Goal: Task Accomplishment & Management: Complete application form

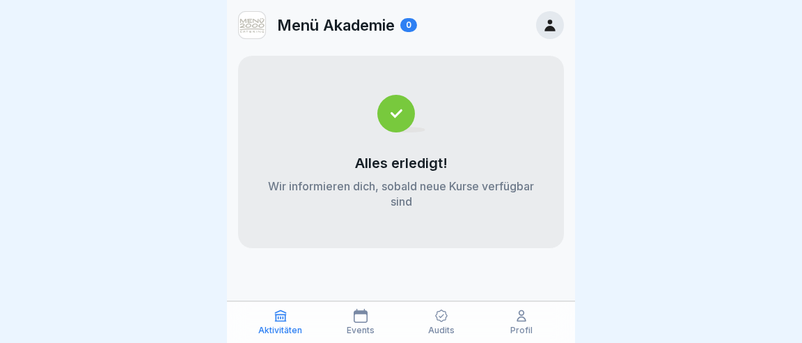
click at [445, 321] on icon at bounding box center [441, 316] width 13 height 13
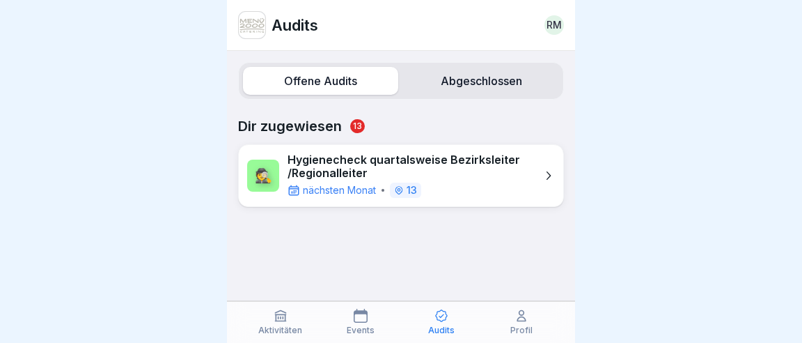
click at [552, 168] on icon at bounding box center [548, 175] width 14 height 14
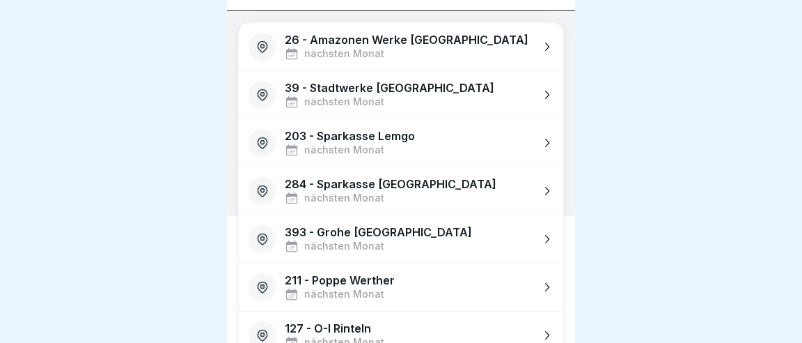
scroll to position [195, 0]
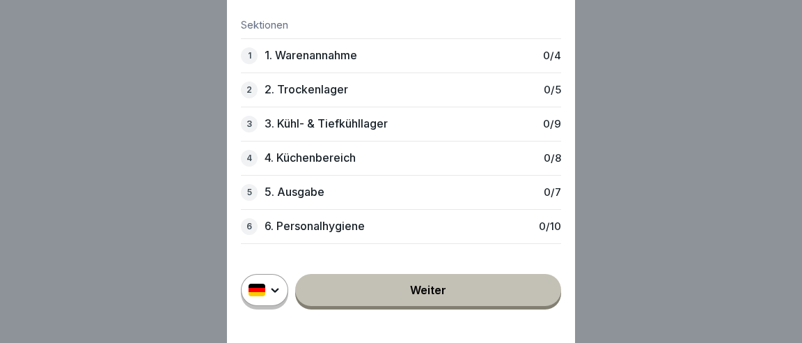
click at [409, 55] on div "1 1. Warenannahme 0 / 4" at bounding box center [401, 55] width 320 height 34
click at [366, 64] on div "1 1. Warenannahme 0 / 4" at bounding box center [401, 55] width 320 height 34
click at [430, 289] on link "Weiter" at bounding box center [428, 290] width 266 height 32
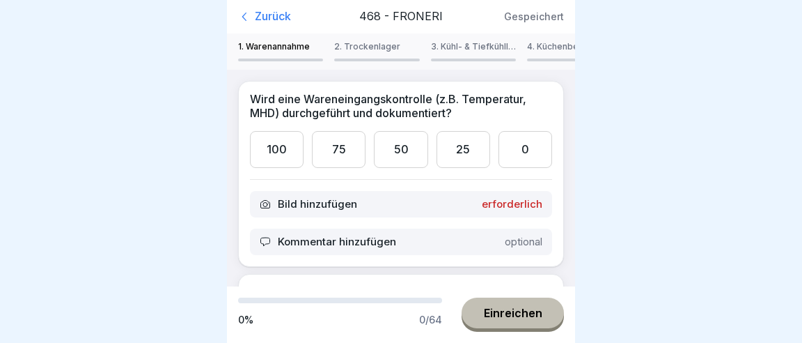
click at [279, 131] on div "100" at bounding box center [277, 149] width 54 height 37
click at [311, 198] on p "Bild hinzufügen" at bounding box center [317, 204] width 79 height 13
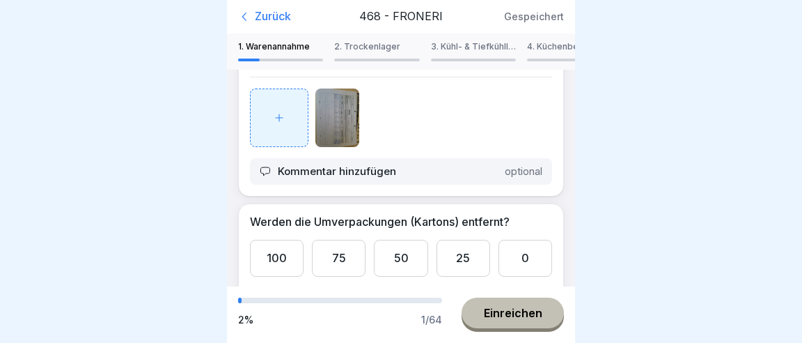
scroll to position [130, 0]
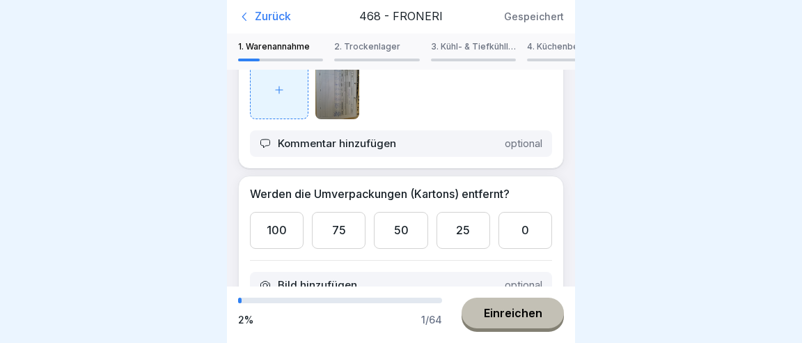
click at [263, 212] on div "100" at bounding box center [277, 230] width 54 height 37
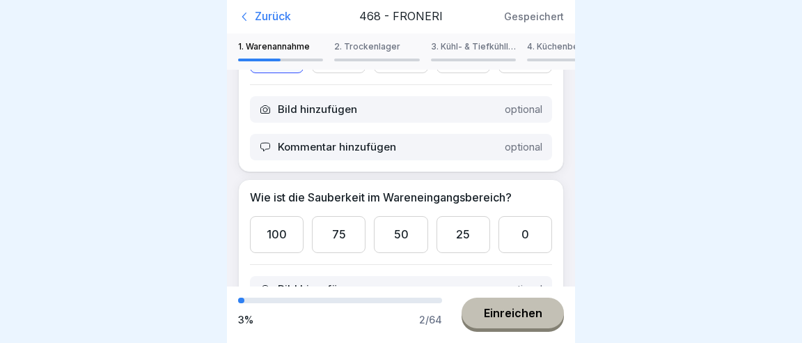
scroll to position [326, 0]
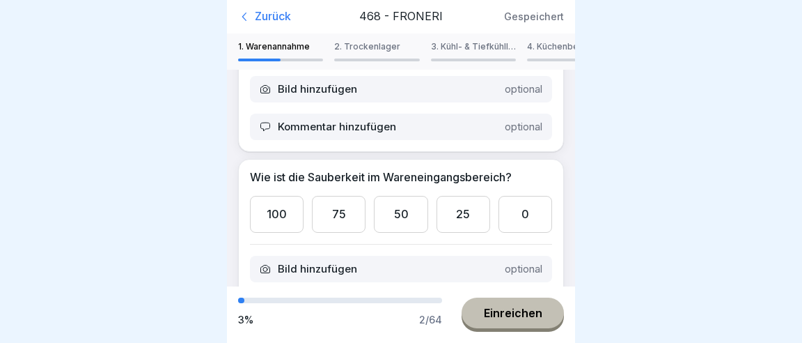
click at [269, 196] on div "100" at bounding box center [277, 214] width 54 height 37
click at [398, 293] on div "Kommentar hinzufügen optional" at bounding box center [401, 306] width 302 height 26
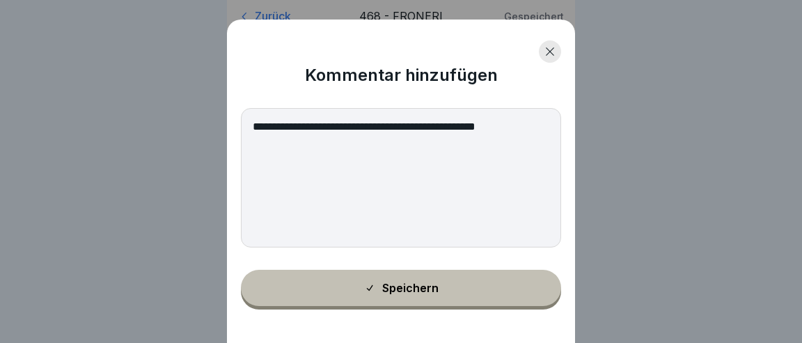
type textarea "**********"
click at [430, 290] on div "Speichern" at bounding box center [401, 287] width 75 height 13
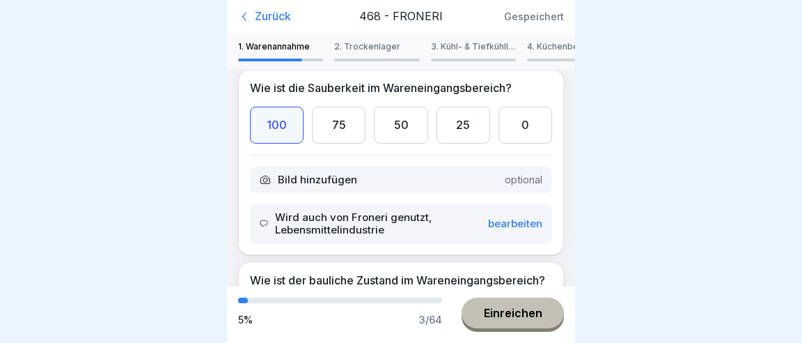
scroll to position [424, 0]
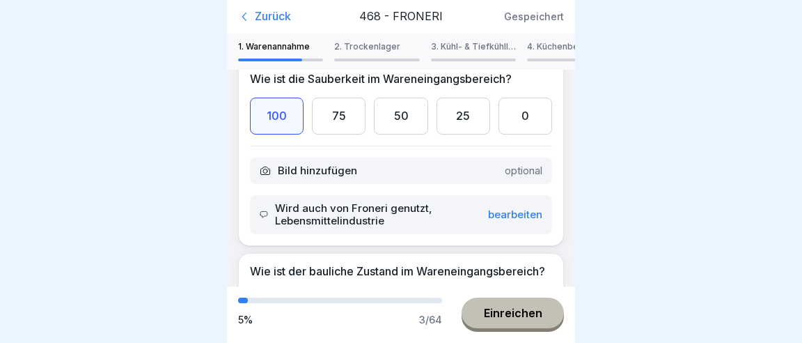
click at [272, 289] on div "100" at bounding box center [277, 307] width 54 height 37
click at [528, 319] on div "Einreichen" at bounding box center [513, 312] width 58 height 13
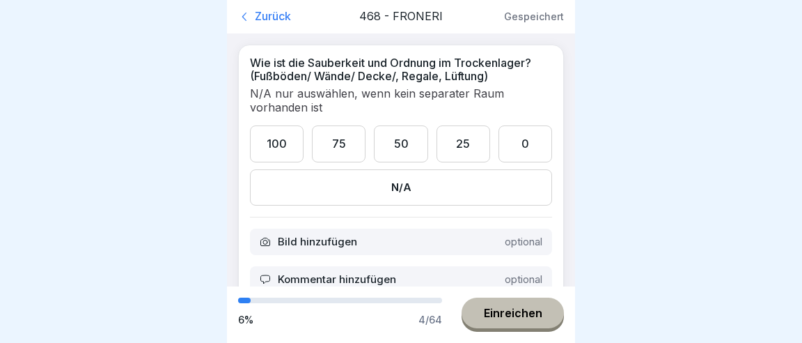
click at [406, 169] on div "N/A" at bounding box center [401, 187] width 302 height 36
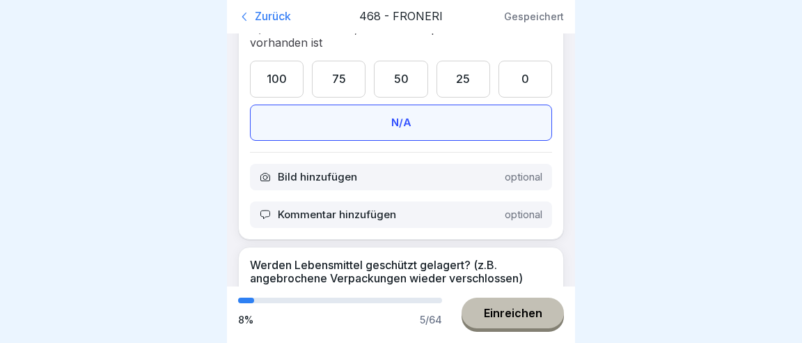
scroll to position [130, 0]
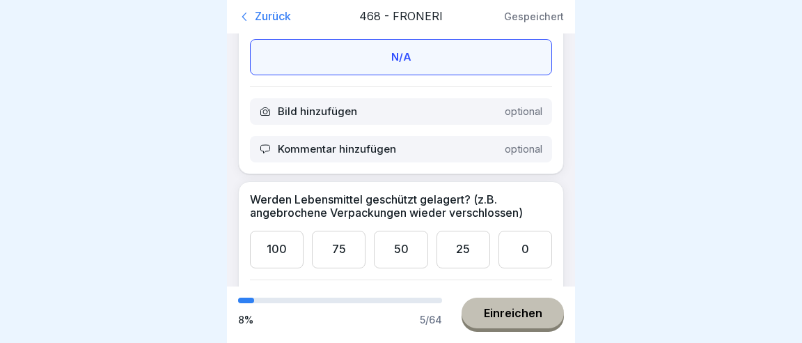
click at [283, 230] on div "100" at bounding box center [277, 248] width 54 height 37
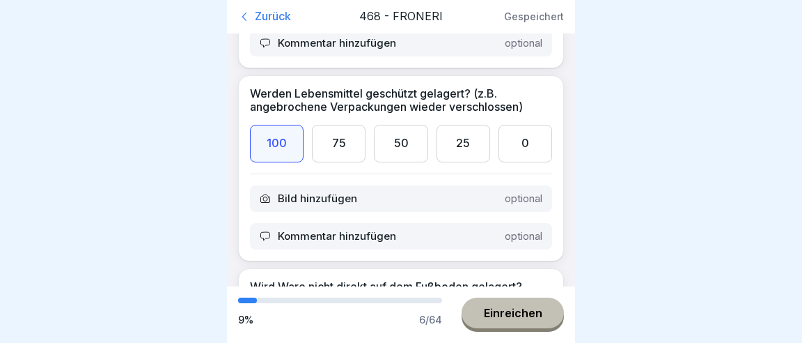
scroll to position [260, 0]
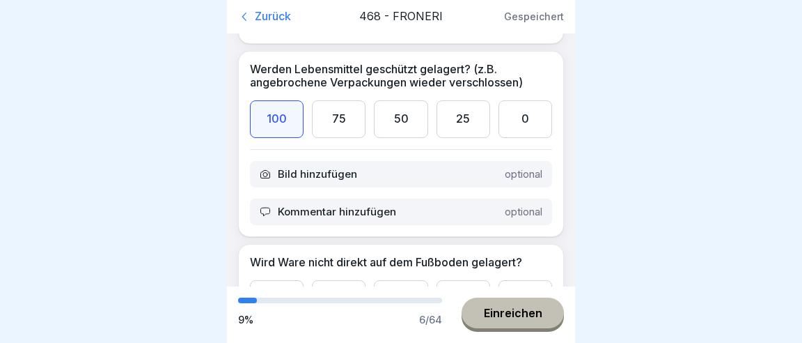
click at [281, 280] on div "100" at bounding box center [277, 298] width 54 height 37
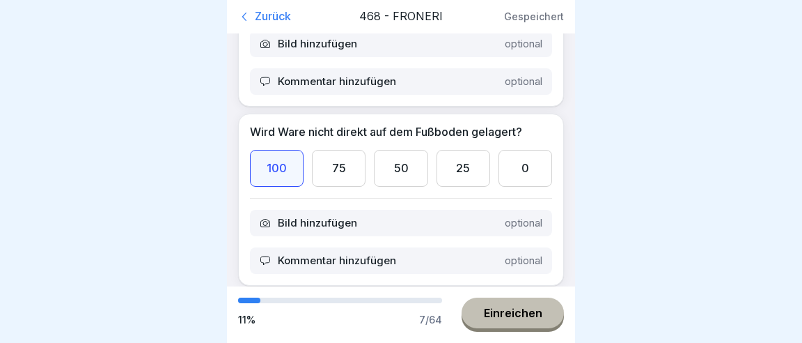
scroll to position [456, 0]
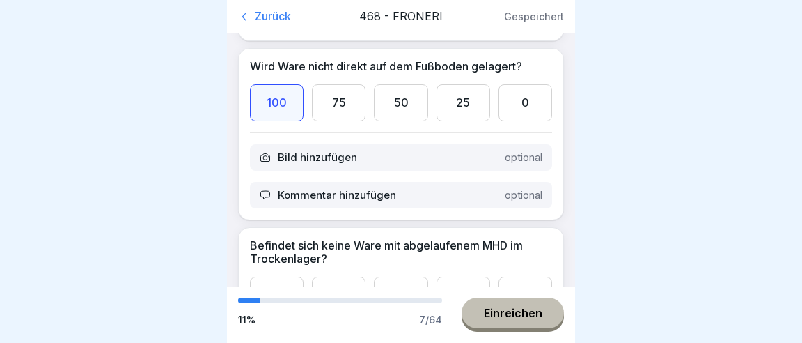
click at [270, 276] on div "100" at bounding box center [277, 294] width 54 height 37
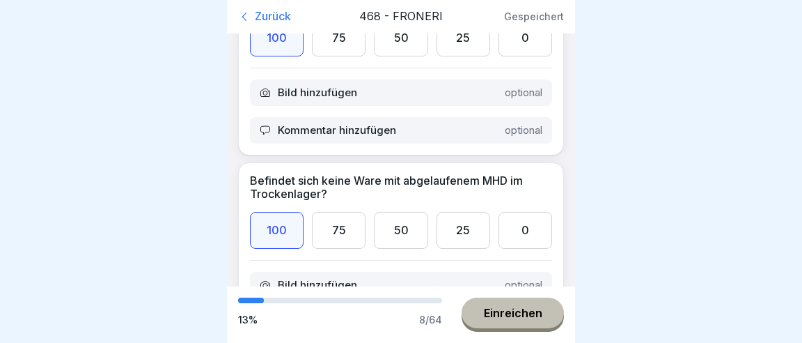
scroll to position [586, 0]
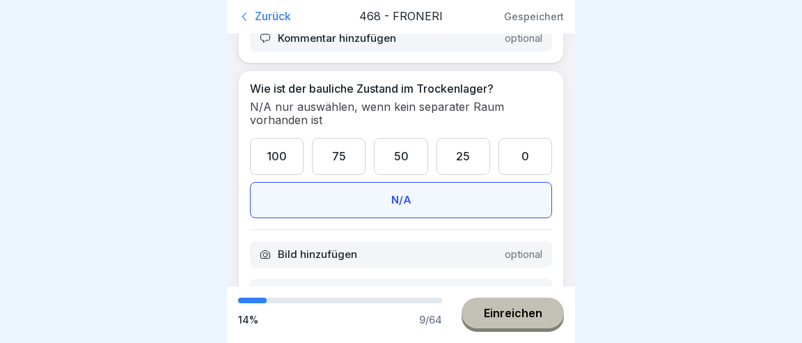
scroll to position [782, 0]
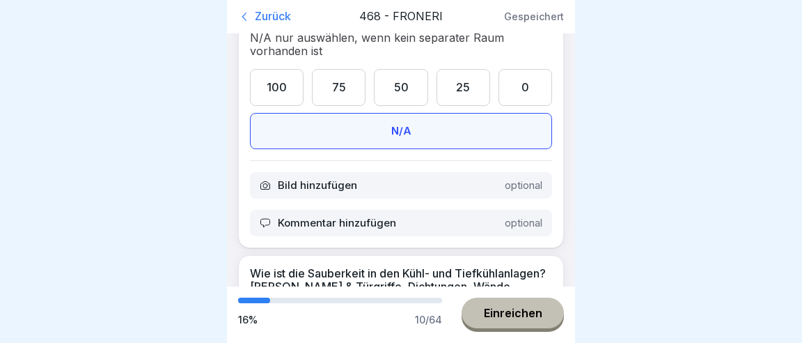
scroll to position [912, 0]
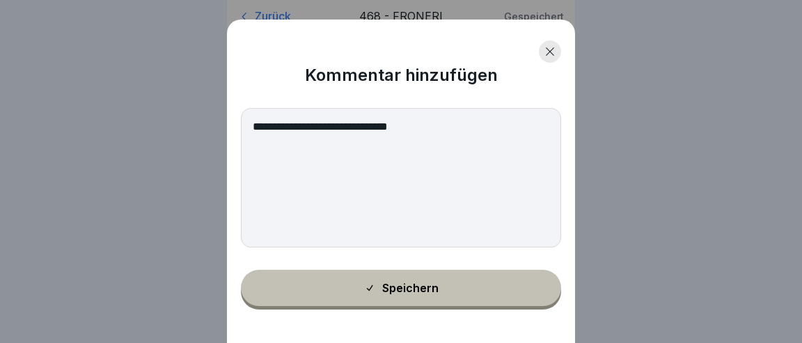
type textarea "**********"
click at [407, 289] on div "Speichern" at bounding box center [401, 287] width 75 height 13
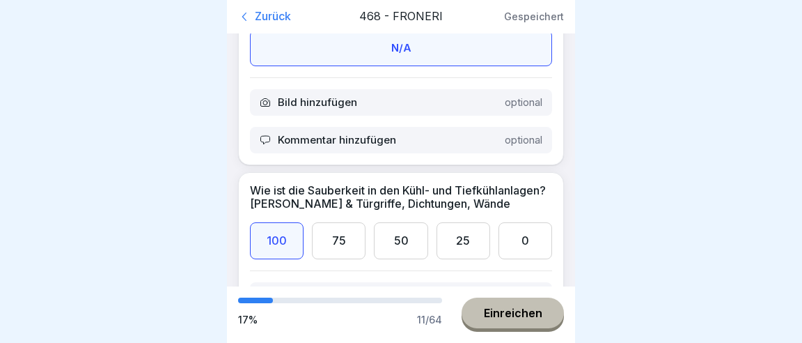
scroll to position [1042, 0]
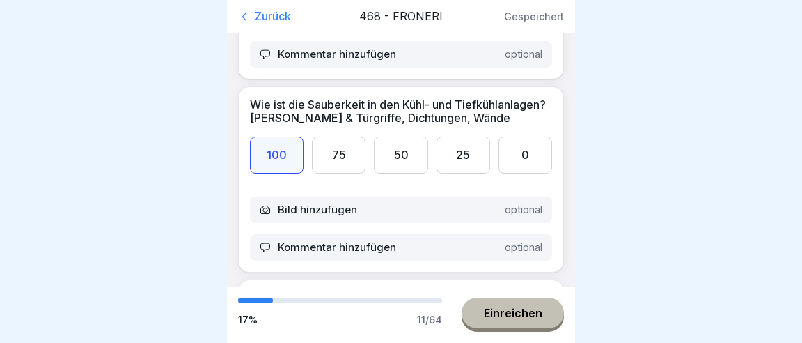
click at [508, 318] on div "Einreichen" at bounding box center [513, 312] width 58 height 13
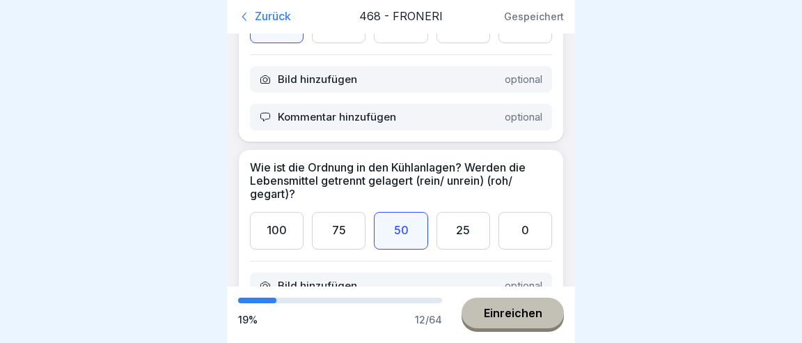
scroll to position [1238, 0]
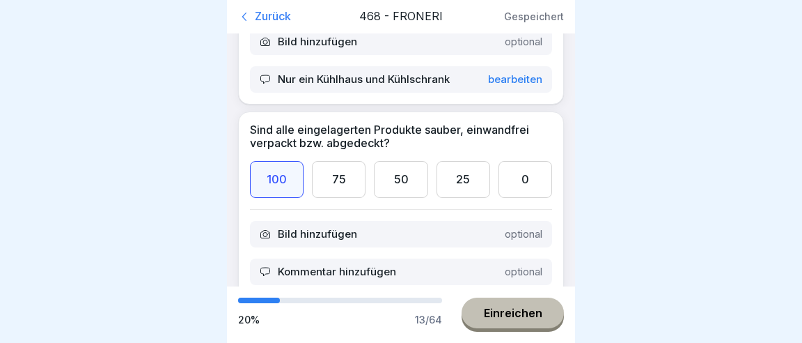
scroll to position [1434, 0]
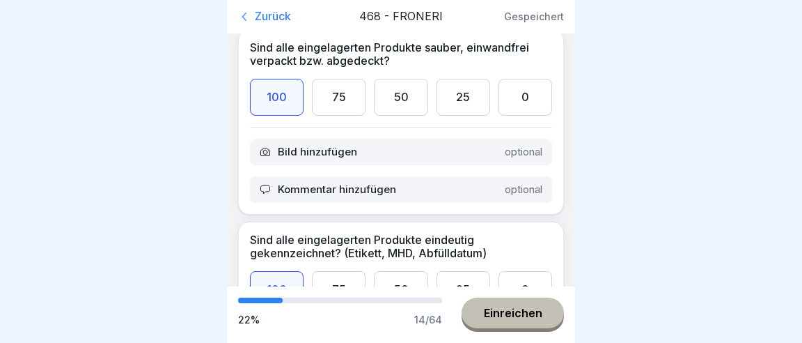
scroll to position [1564, 0]
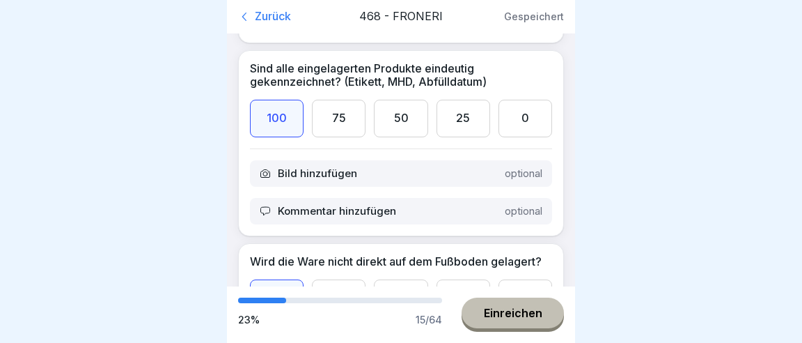
scroll to position [1694, 0]
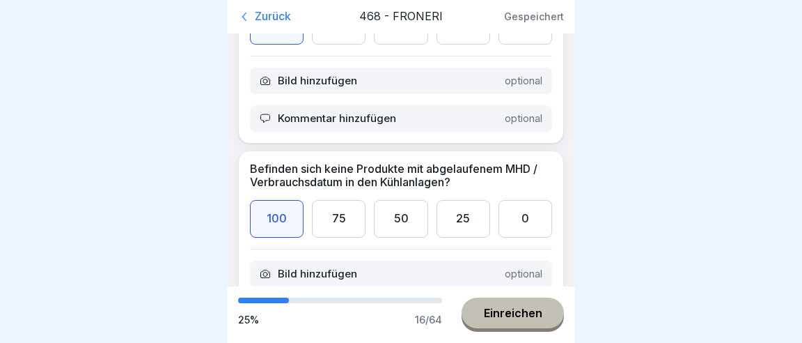
scroll to position [1955, 0]
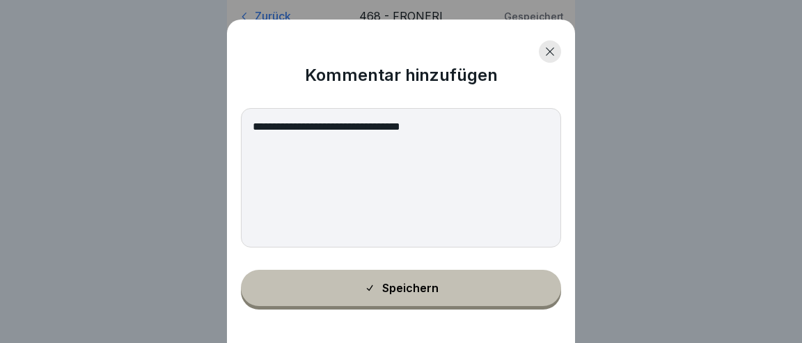
type textarea "**********"
click at [402, 292] on div "Speichern" at bounding box center [401, 287] width 75 height 13
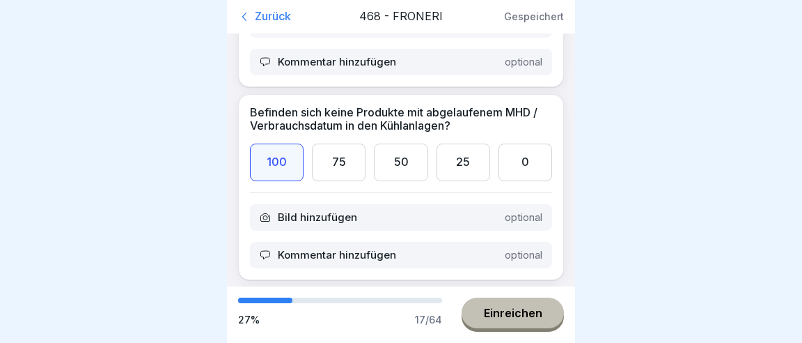
scroll to position [2020, 0]
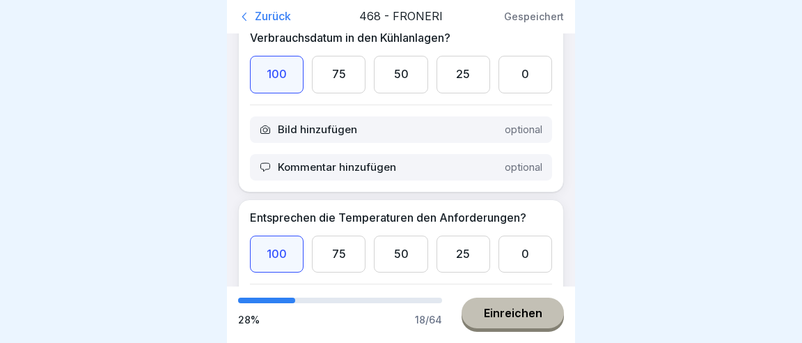
scroll to position [2150, 0]
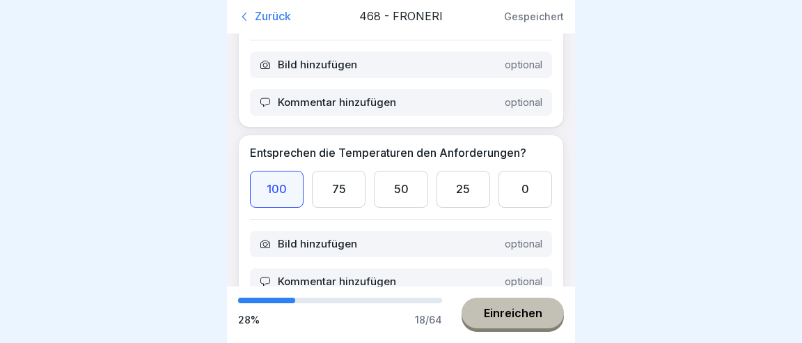
drag, startPoint x: 247, startPoint y: 205, endPoint x: 257, endPoint y: 204, distance: 9.8
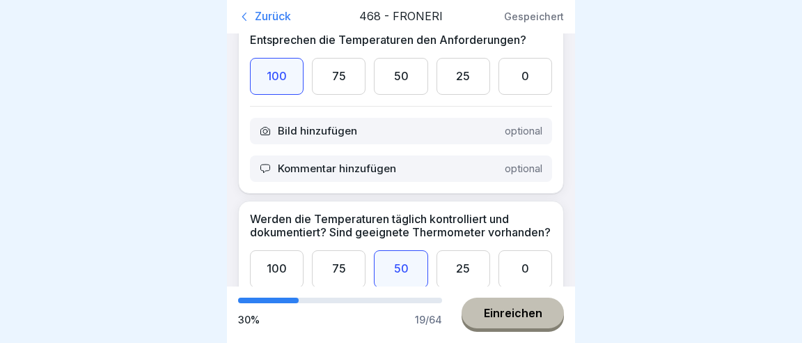
scroll to position [2281, 0]
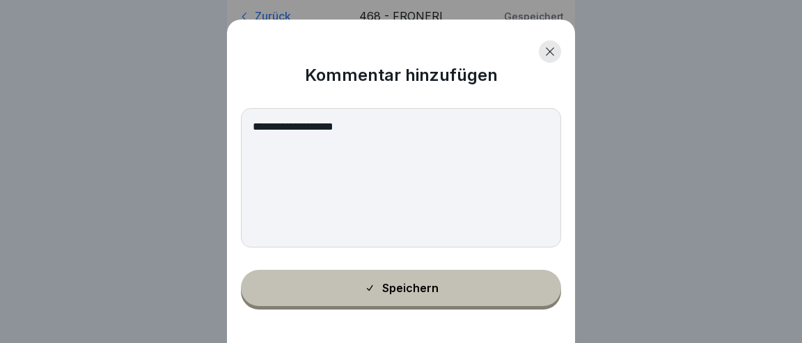
type textarea "**********"
click at [413, 292] on div "Speichern" at bounding box center [401, 287] width 75 height 13
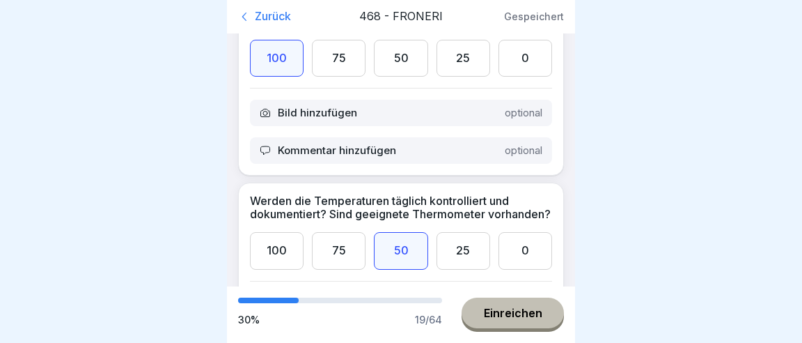
click at [740, 116] on div at bounding box center [401, 171] width 802 height 343
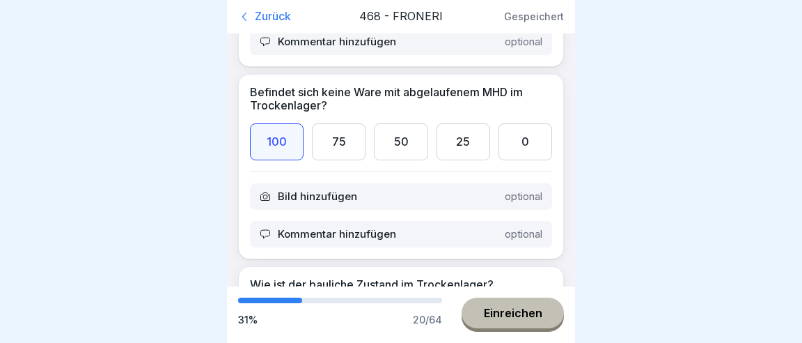
scroll to position [586, 0]
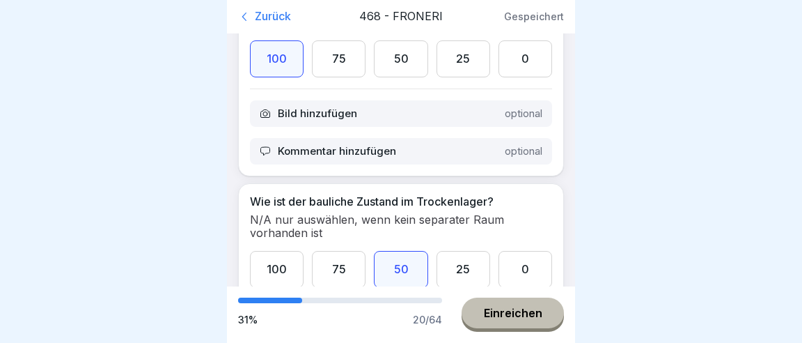
scroll to position [716, 0]
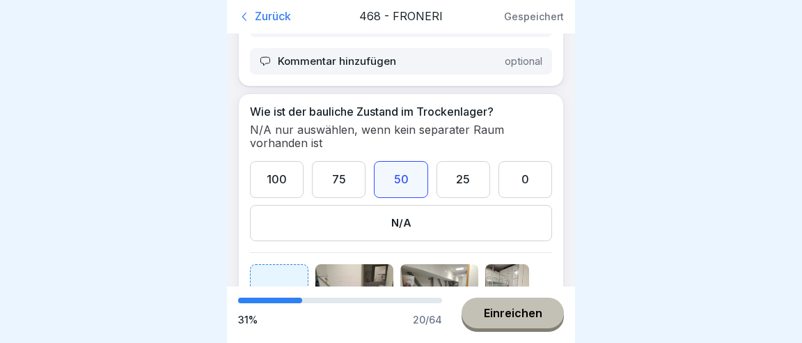
click at [306, 340] on p "Kommentar hinzufügen" at bounding box center [337, 346] width 118 height 13
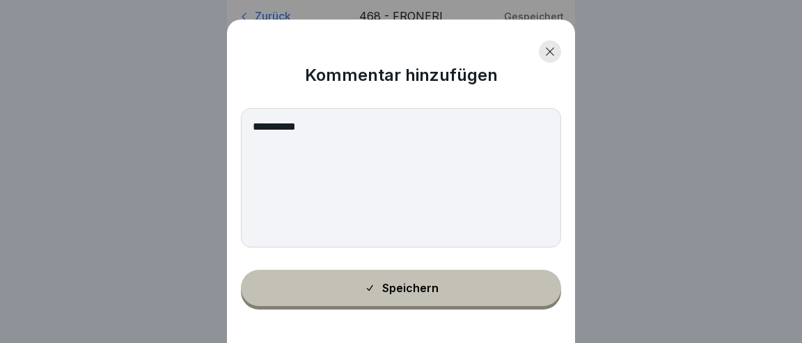
type textarea "**********"
click at [390, 292] on div "Speichern" at bounding box center [401, 287] width 75 height 13
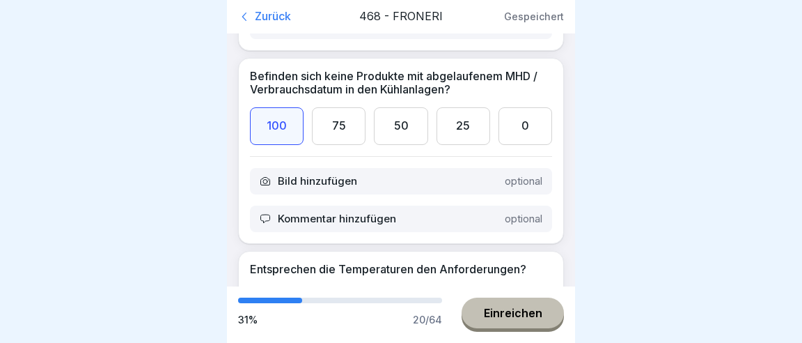
scroll to position [2085, 0]
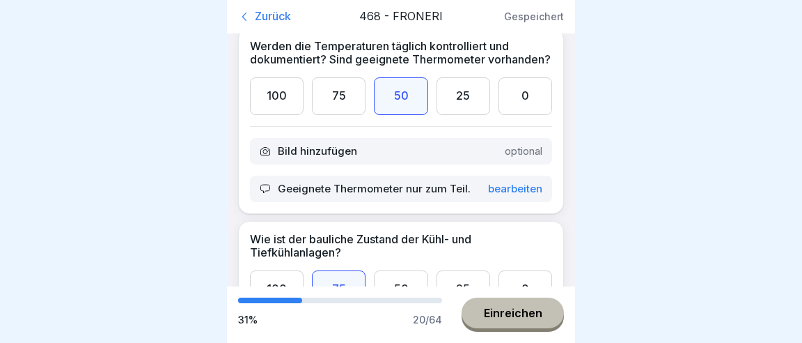
scroll to position [2476, 0]
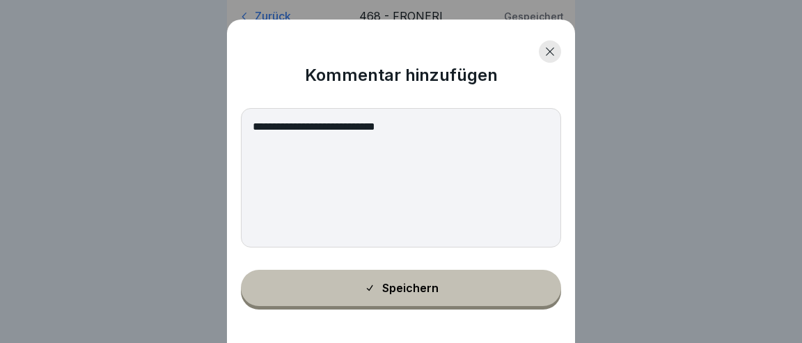
type textarea "**********"
click at [393, 289] on div "Speichern" at bounding box center [401, 287] width 75 height 13
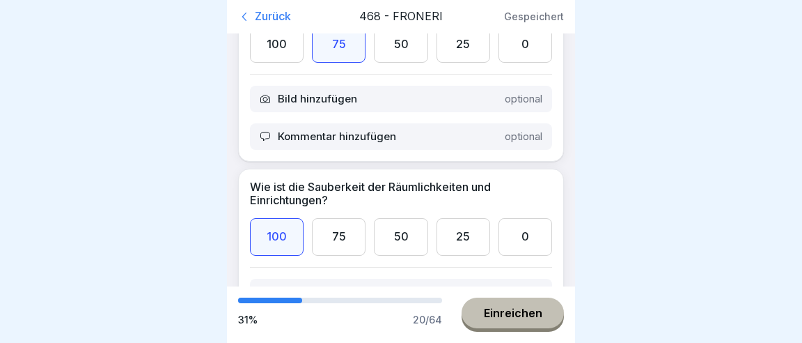
scroll to position [2737, 0]
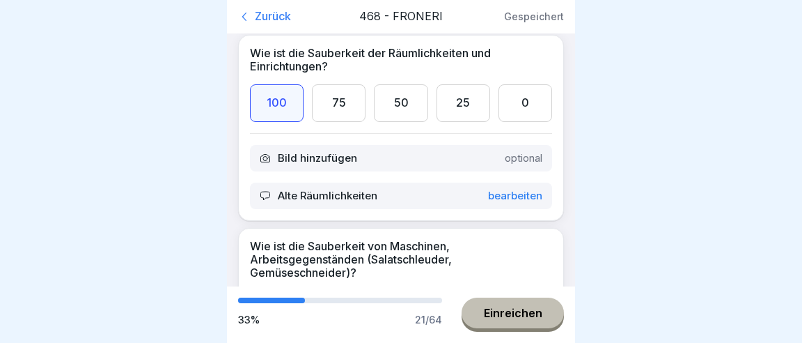
scroll to position [2867, 0]
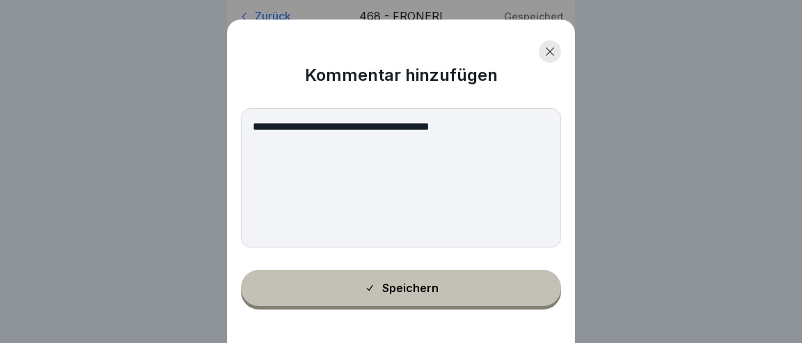
type textarea "**********"
click at [424, 287] on div "Speichern" at bounding box center [401, 287] width 75 height 13
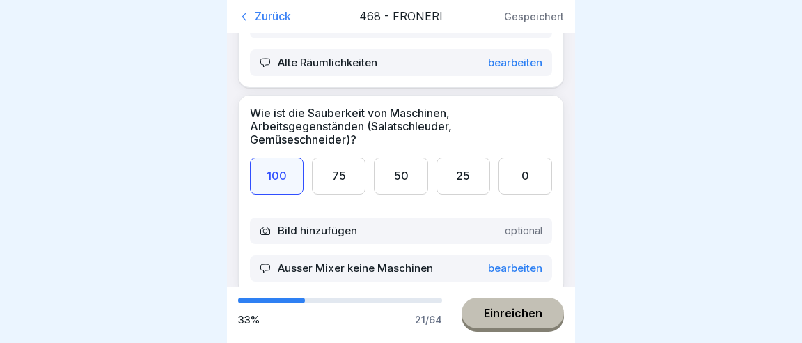
scroll to position [2997, 0]
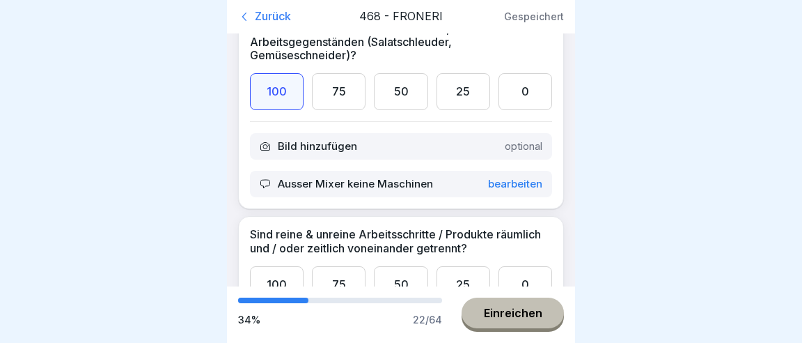
scroll to position [3193, 0]
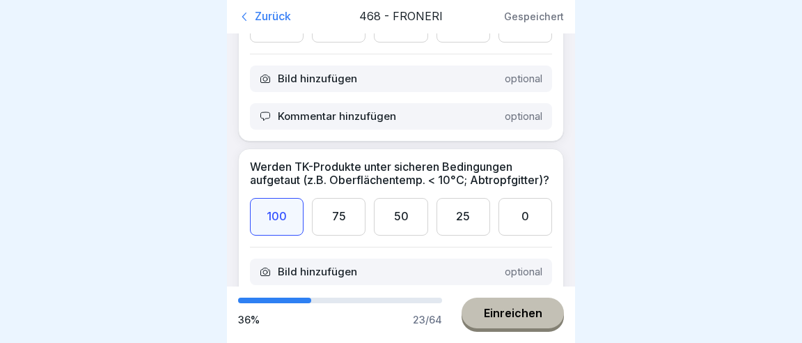
scroll to position [3389, 0]
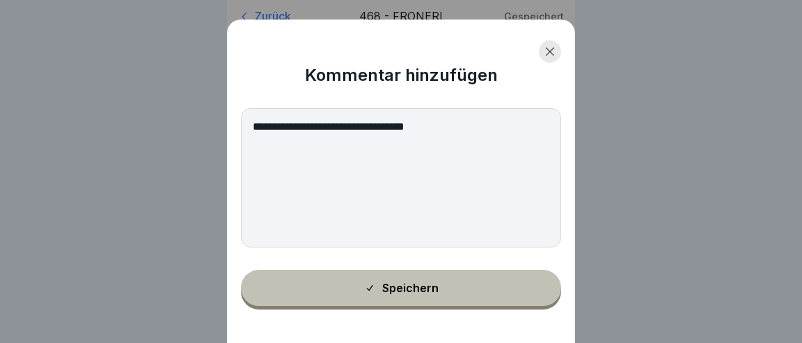
type textarea "**********"
click at [412, 291] on div "Speichern" at bounding box center [401, 287] width 75 height 13
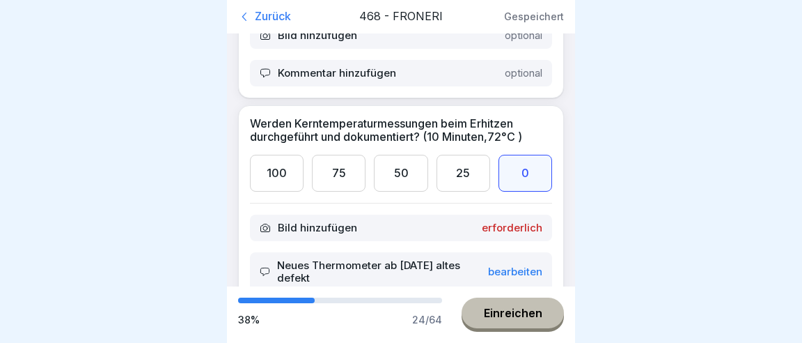
scroll to position [3584, 0]
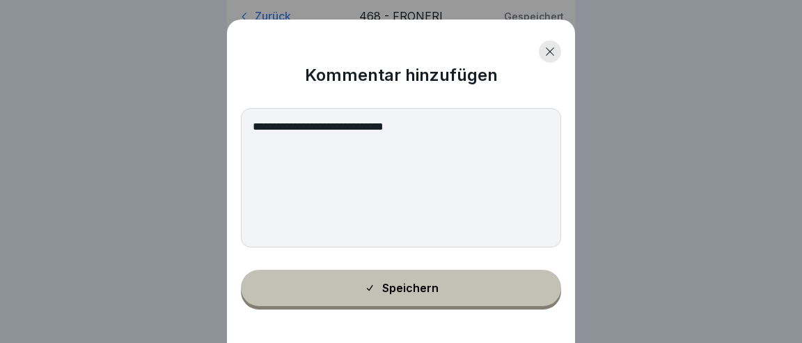
type textarea "**********"
click at [425, 284] on button "Speichern" at bounding box center [401, 287] width 320 height 36
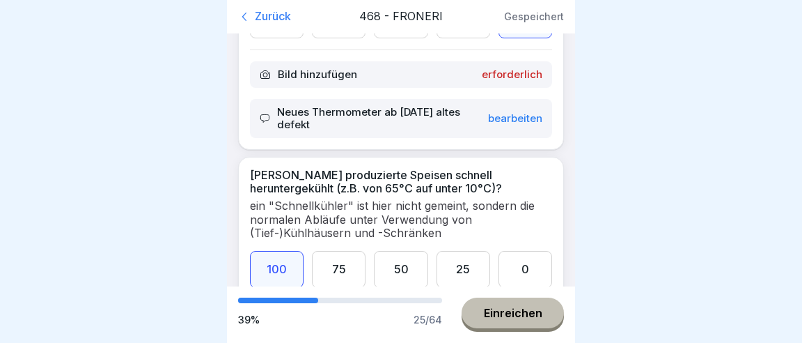
scroll to position [3715, 0]
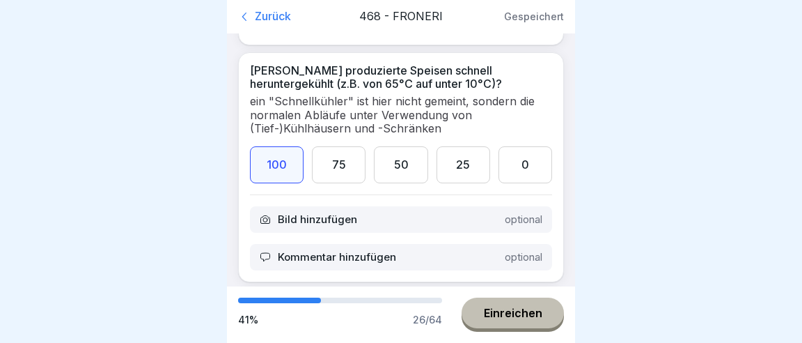
scroll to position [3845, 0]
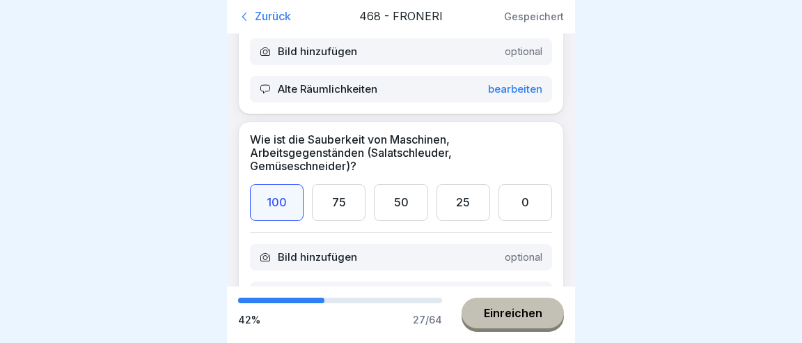
scroll to position [2933, 0]
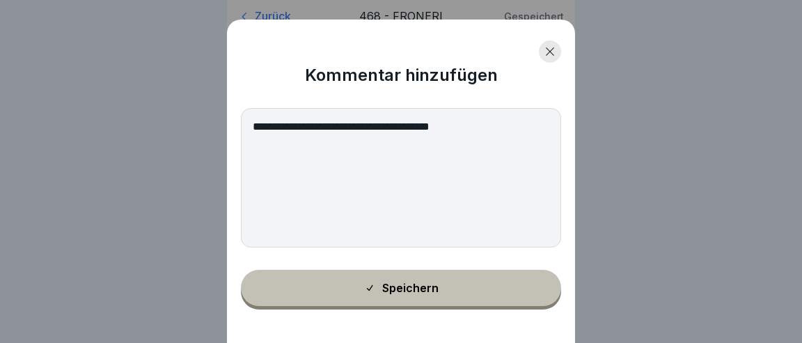
click at [451, 127] on textarea "**********" at bounding box center [401, 177] width 320 height 139
type textarea "*"
type textarea "**********"
click at [419, 290] on div "Speichern" at bounding box center [401, 287] width 75 height 13
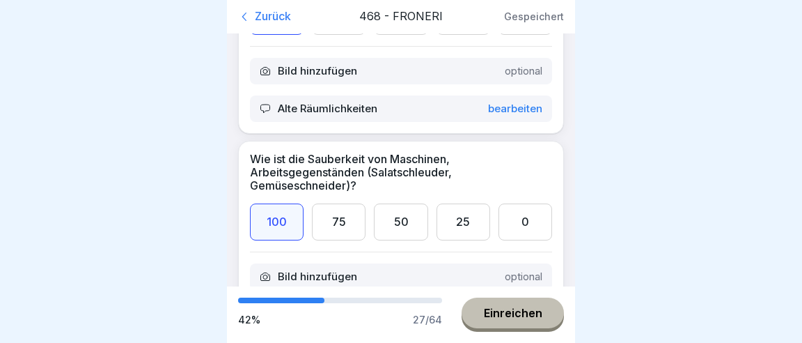
drag, startPoint x: 405, startPoint y: 111, endPoint x: 414, endPoint y: 114, distance: 10.1
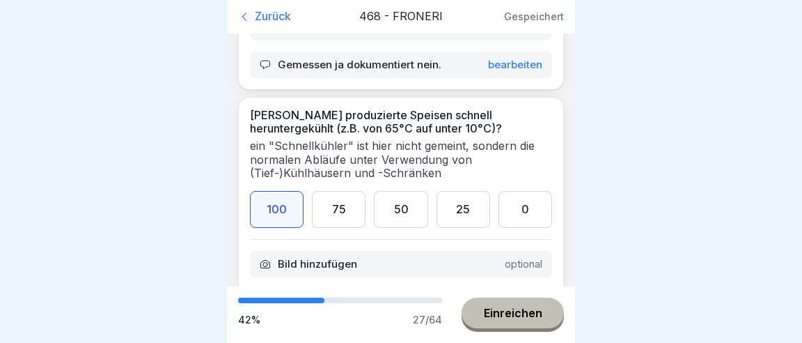
scroll to position [3779, 0]
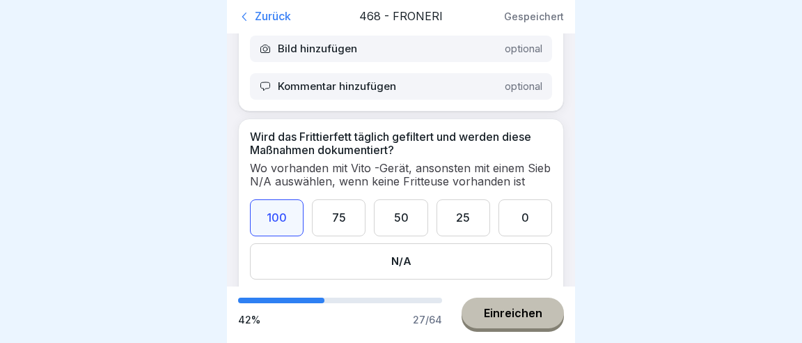
scroll to position [4040, 0]
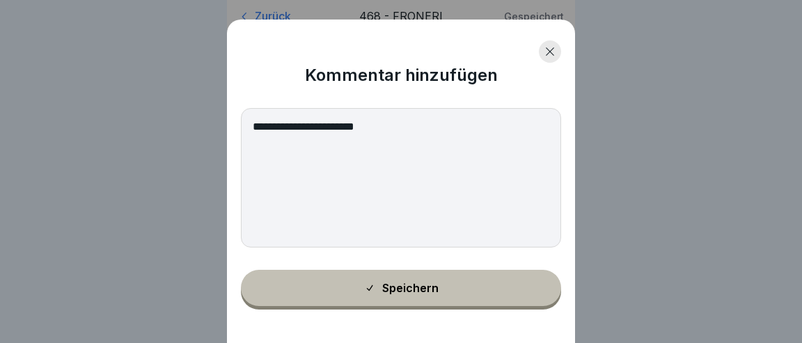
type textarea "**********"
click at [407, 286] on div "Speichern" at bounding box center [401, 287] width 75 height 13
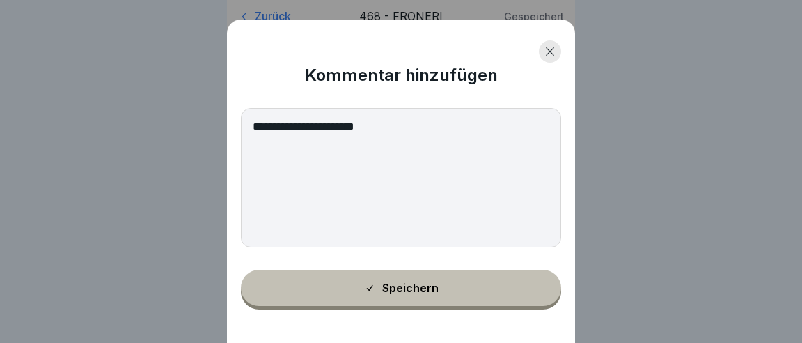
click at [363, 130] on textarea "**********" at bounding box center [401, 177] width 320 height 139
type textarea "**********"
click at [425, 285] on div "Speichern" at bounding box center [401, 287] width 75 height 13
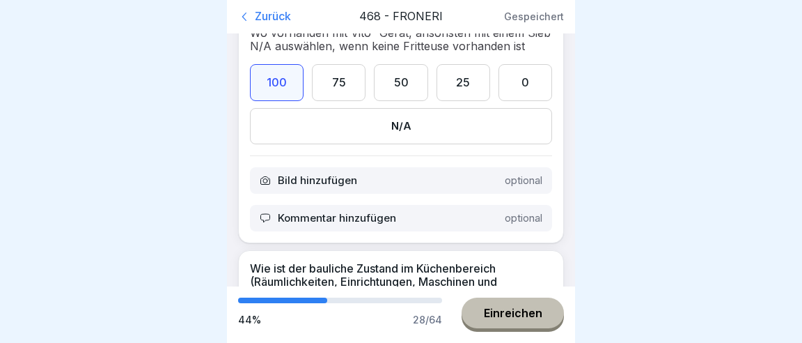
scroll to position [4171, 0]
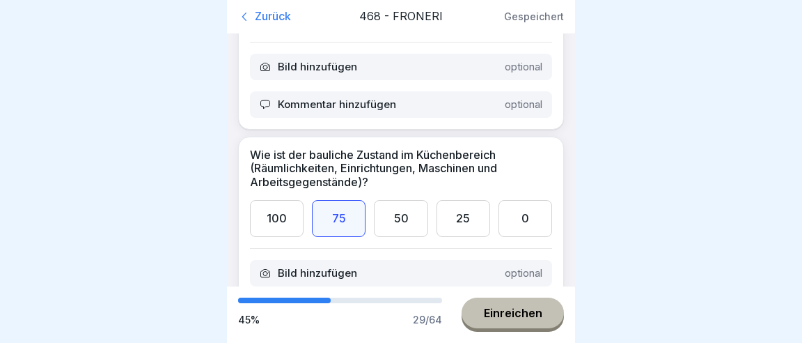
scroll to position [4236, 0]
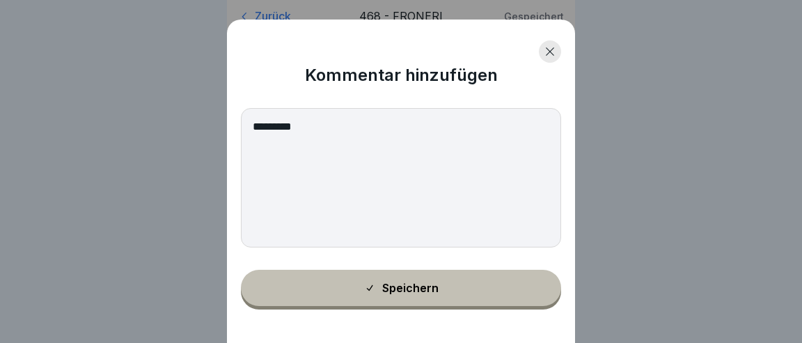
type textarea "*********"
click at [406, 288] on div "Speichern" at bounding box center [401, 287] width 75 height 13
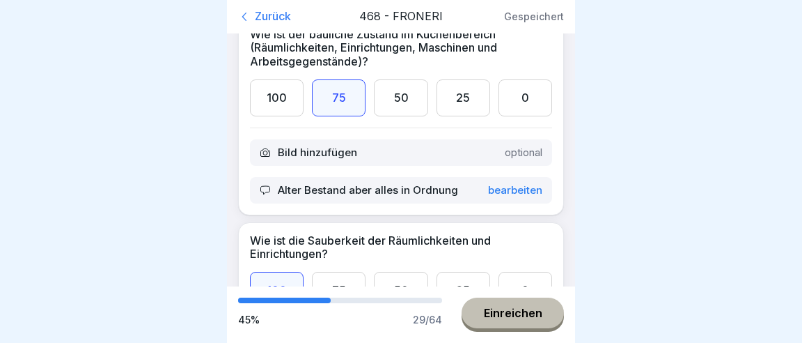
scroll to position [4366, 0]
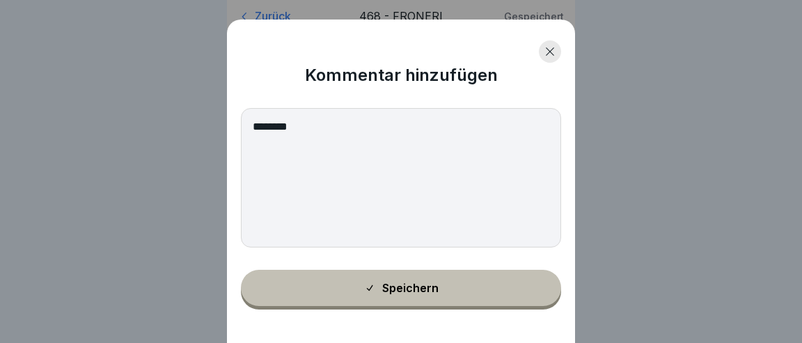
click at [324, 134] on textarea "*******" at bounding box center [401, 177] width 320 height 139
type textarea "**********"
click at [392, 290] on div "Speichern" at bounding box center [401, 287] width 75 height 13
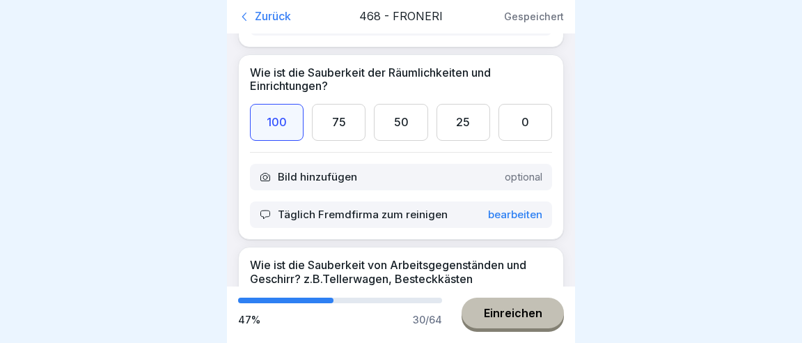
scroll to position [4562, 0]
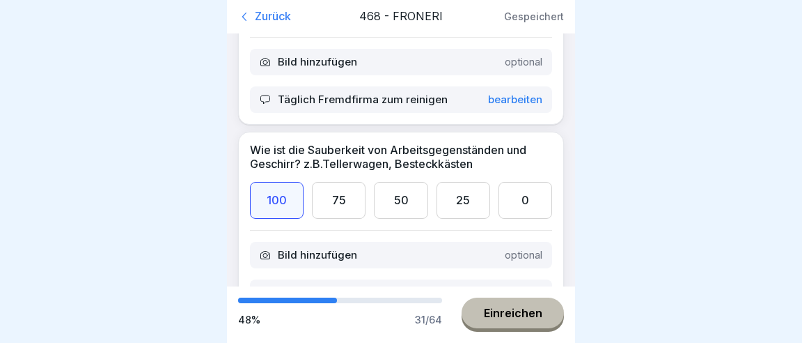
scroll to position [4692, 0]
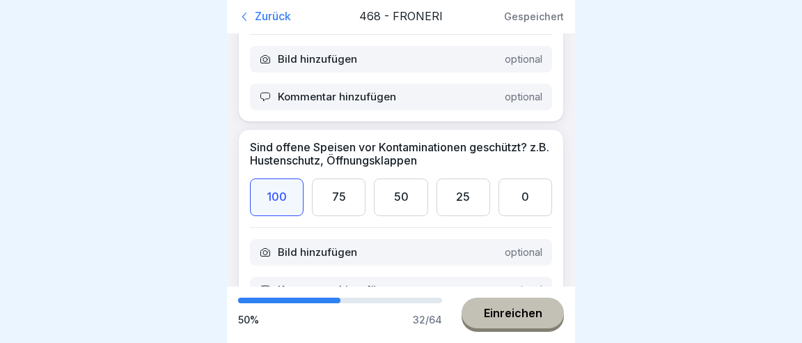
scroll to position [4888, 0]
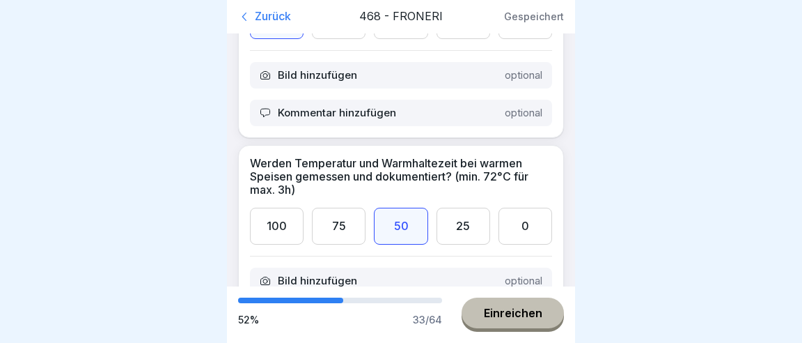
scroll to position [5018, 0]
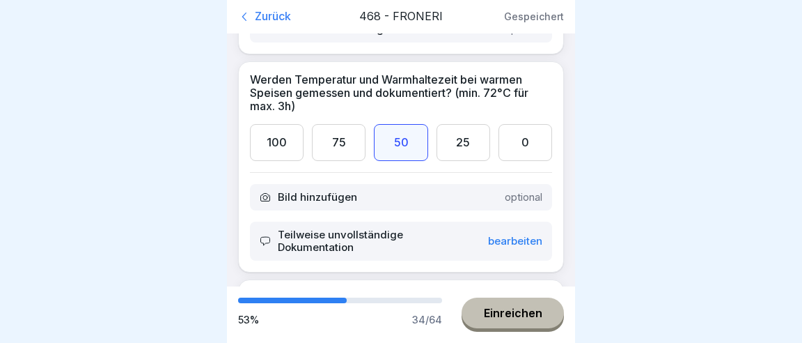
scroll to position [5148, 0]
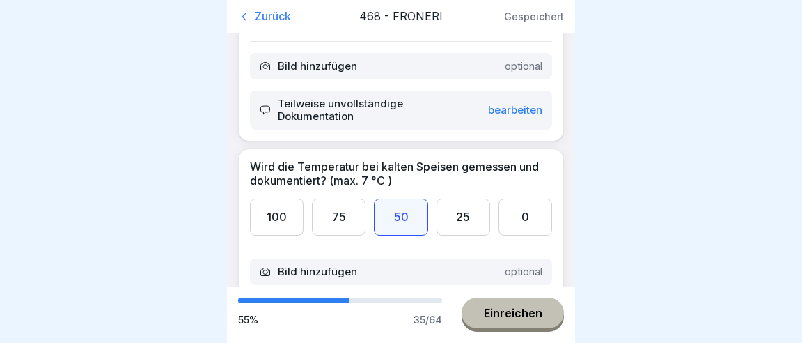
scroll to position [5278, 0]
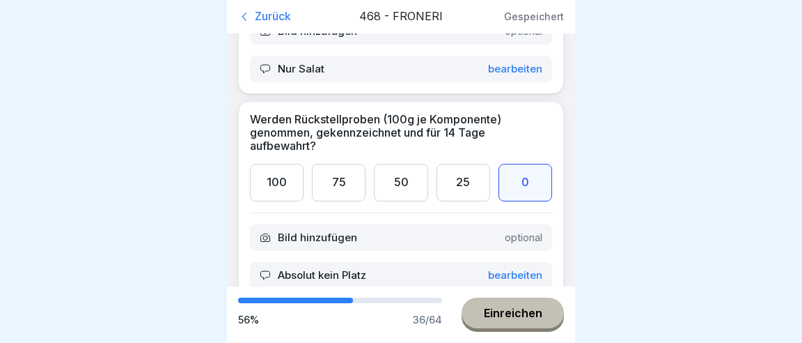
scroll to position [5474, 0]
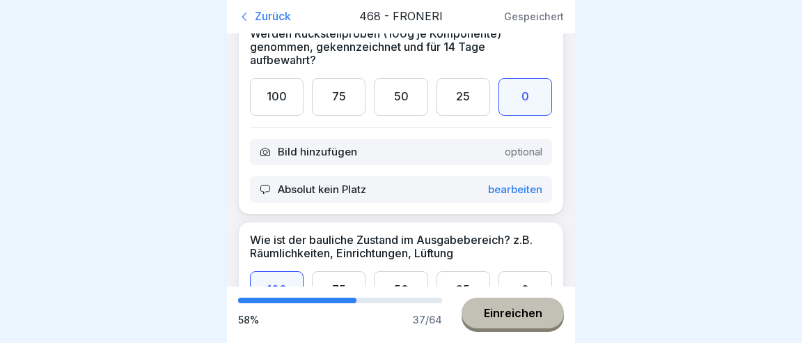
scroll to position [5604, 0]
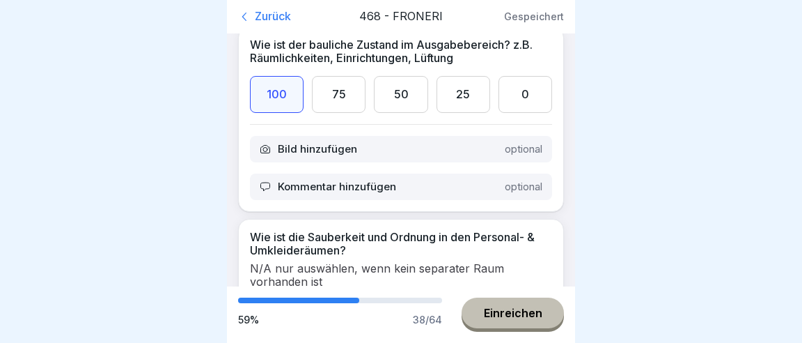
scroll to position [5800, 0]
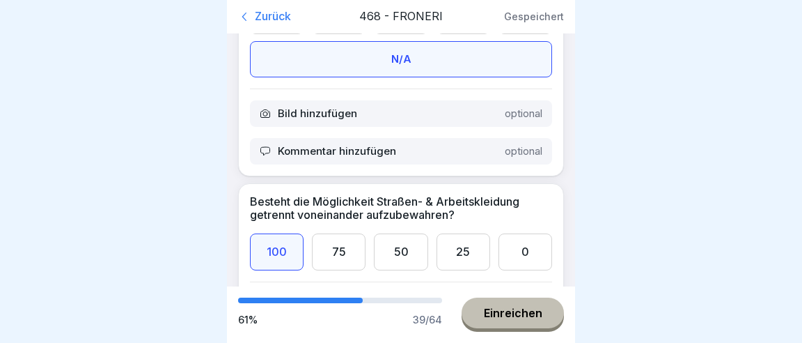
scroll to position [6060, 0]
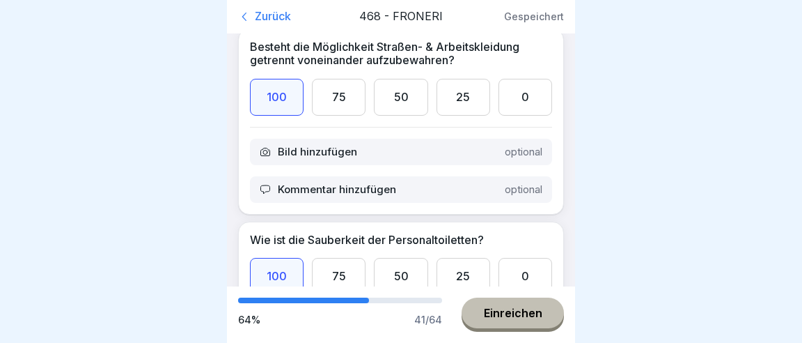
scroll to position [6256, 0]
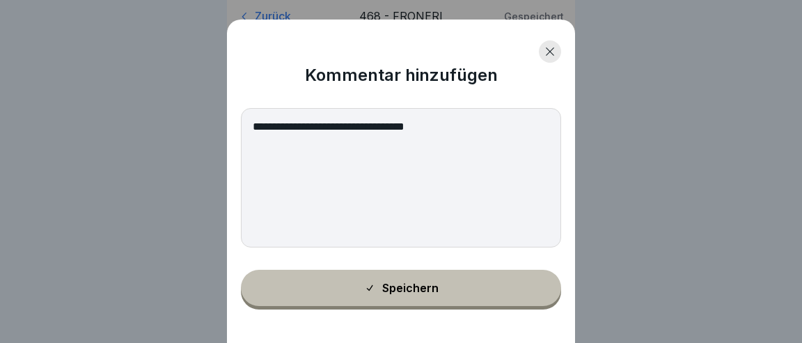
click at [271, 127] on textarea "**********" at bounding box center [401, 177] width 320 height 139
type textarea "**********"
click at [398, 281] on button "Speichern" at bounding box center [401, 287] width 320 height 36
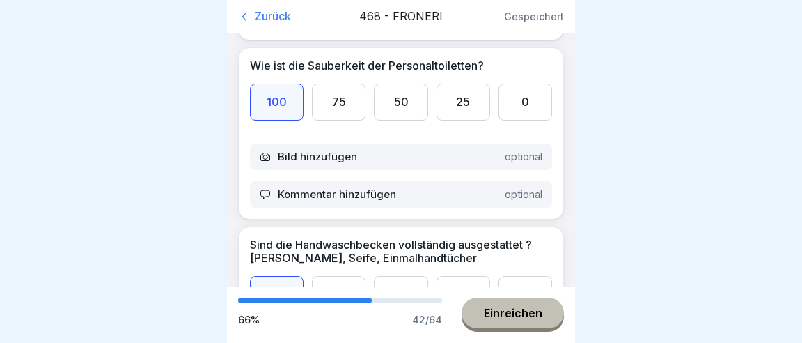
scroll to position [6386, 0]
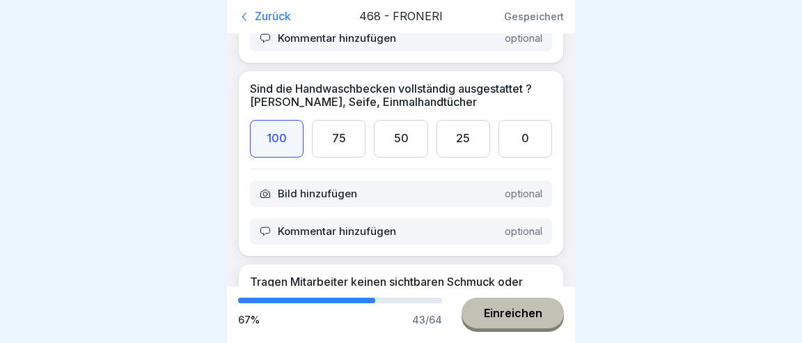
scroll to position [6582, 0]
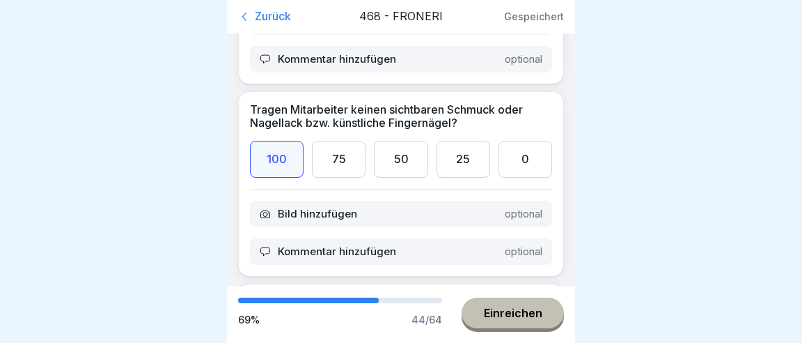
scroll to position [6712, 0]
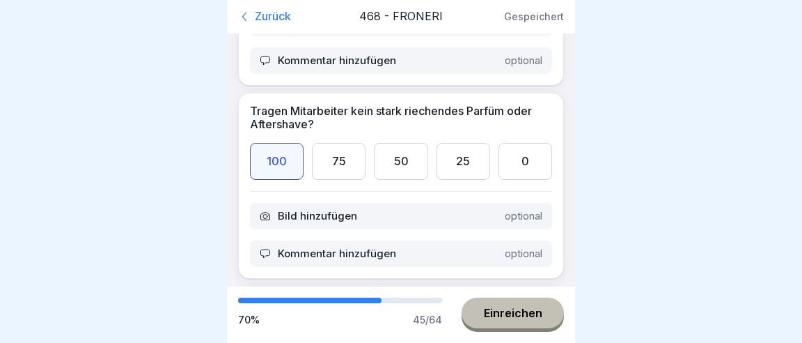
scroll to position [6908, 0]
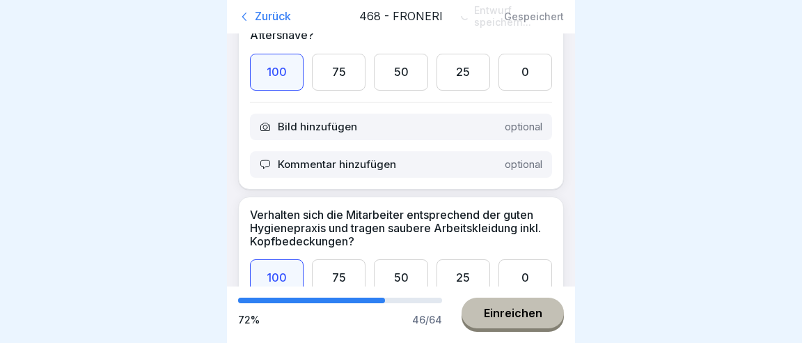
scroll to position [7038, 0]
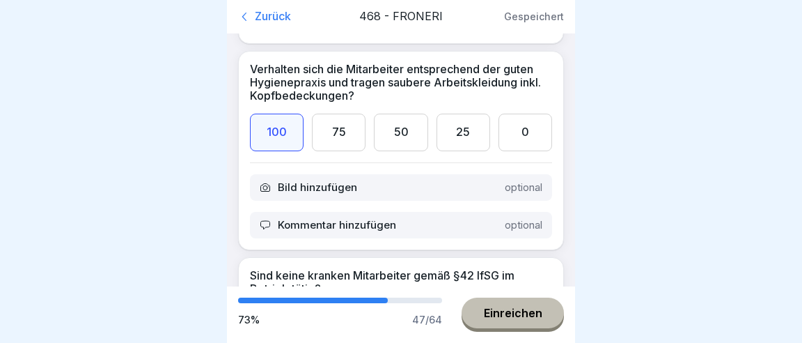
scroll to position [7169, 0]
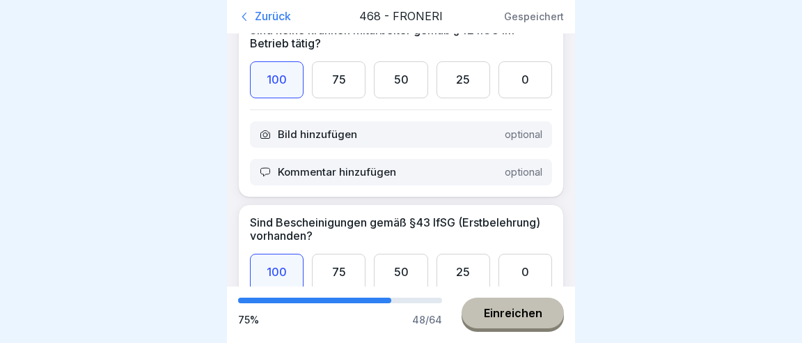
scroll to position [7364, 0]
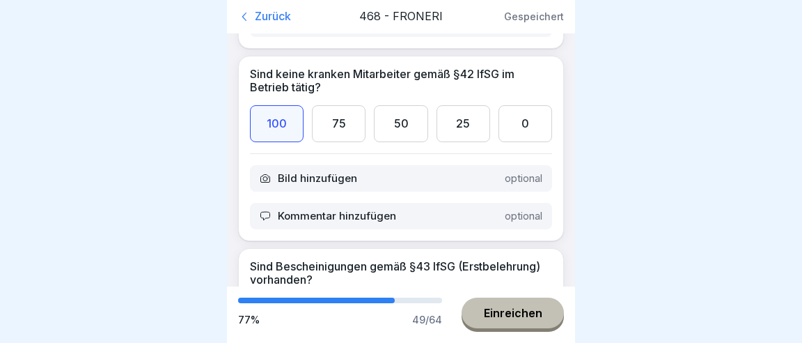
scroll to position [7299, 0]
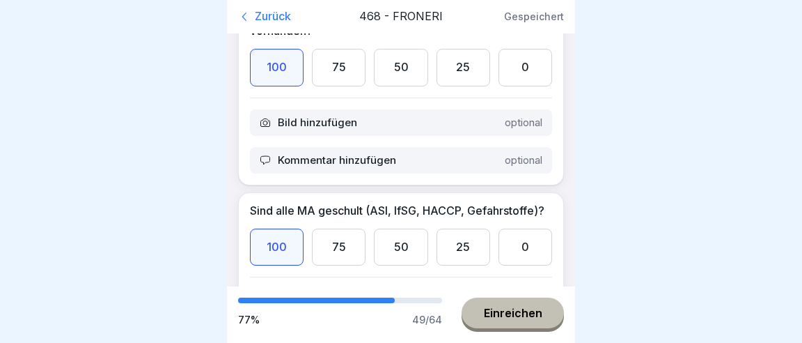
scroll to position [7625, 0]
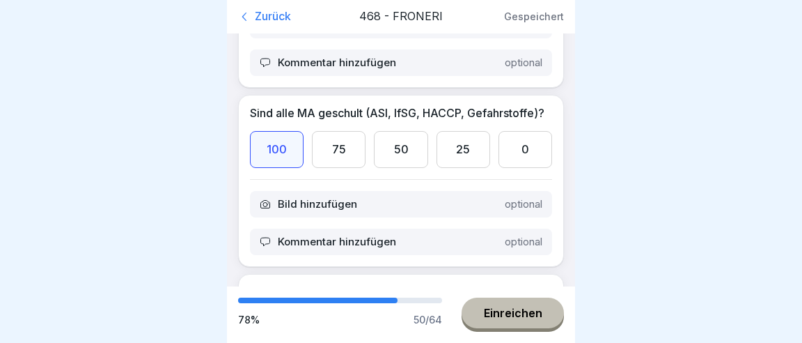
scroll to position [7690, 0]
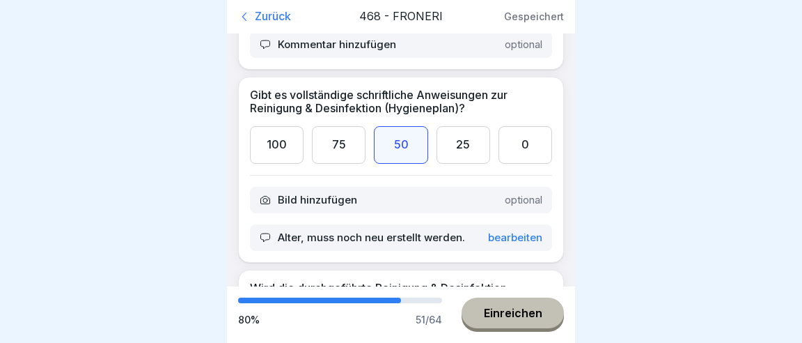
scroll to position [7885, 0]
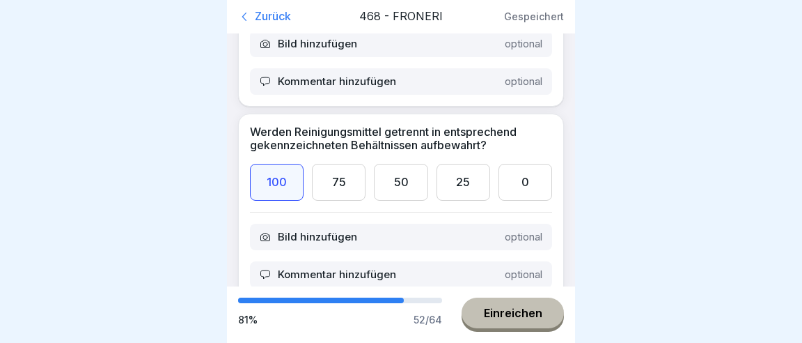
scroll to position [8146, 0]
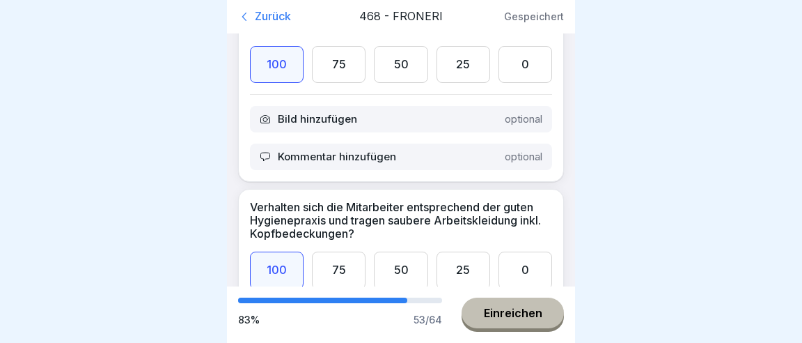
scroll to position [7038, 0]
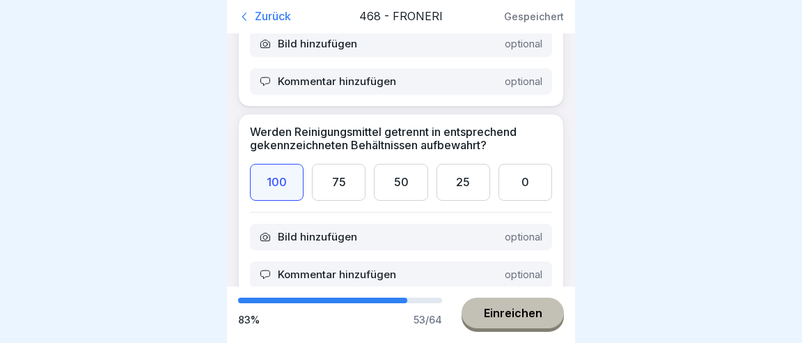
scroll to position [8341, 0]
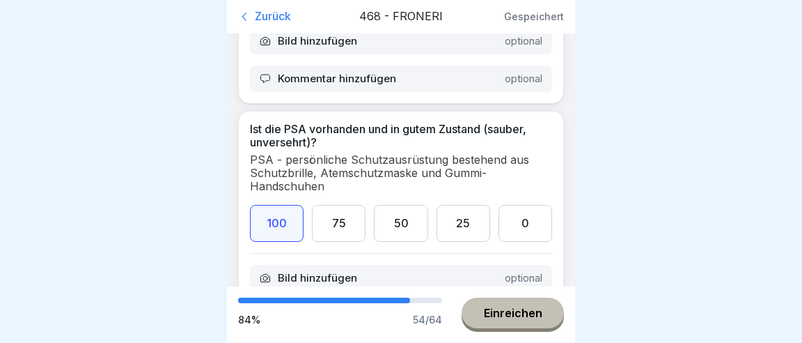
scroll to position [8537, 0]
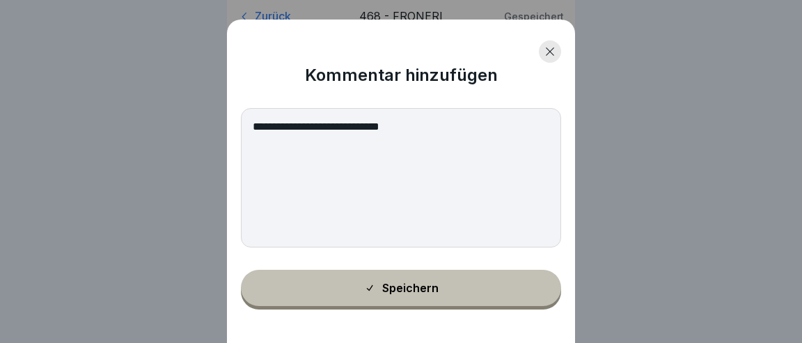
type textarea "**********"
click at [408, 290] on div "Speichern" at bounding box center [401, 287] width 75 height 13
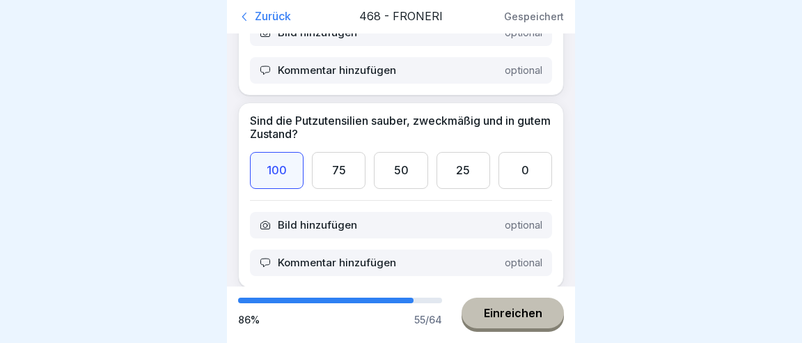
scroll to position [8667, 0]
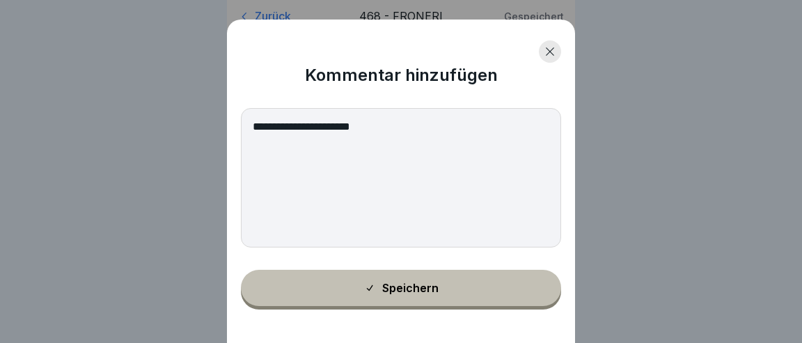
type textarea "**********"
click at [389, 289] on div "Speichern" at bounding box center [401, 287] width 75 height 13
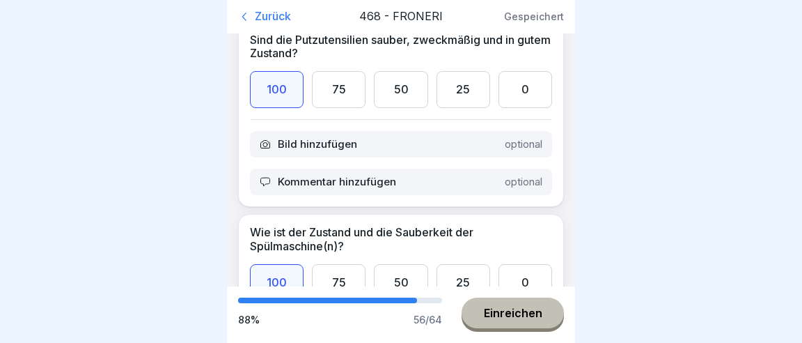
scroll to position [8798, 0]
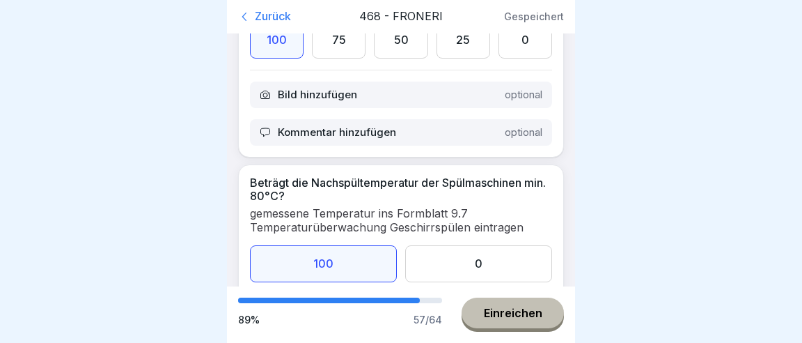
scroll to position [8993, 0]
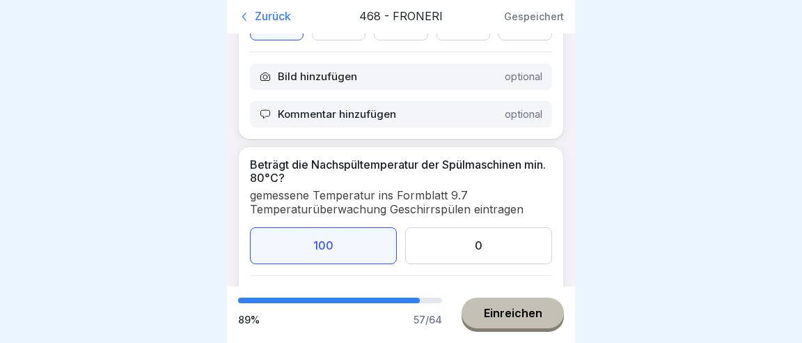
click at [654, 124] on div at bounding box center [401, 171] width 802 height 343
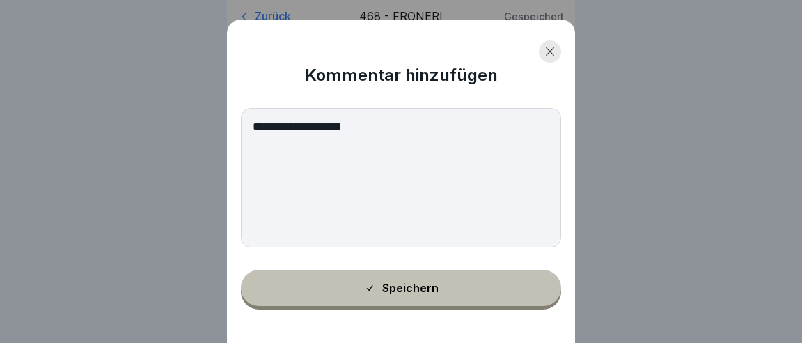
type textarea "**********"
click at [384, 287] on div "Speichern" at bounding box center [401, 287] width 75 height 13
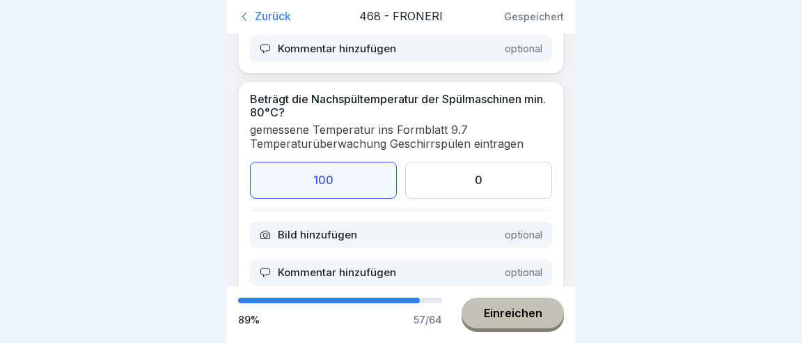
scroll to position [9124, 0]
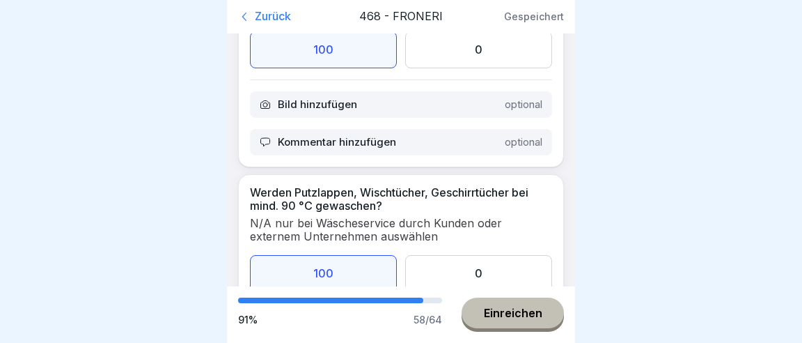
scroll to position [9254, 0]
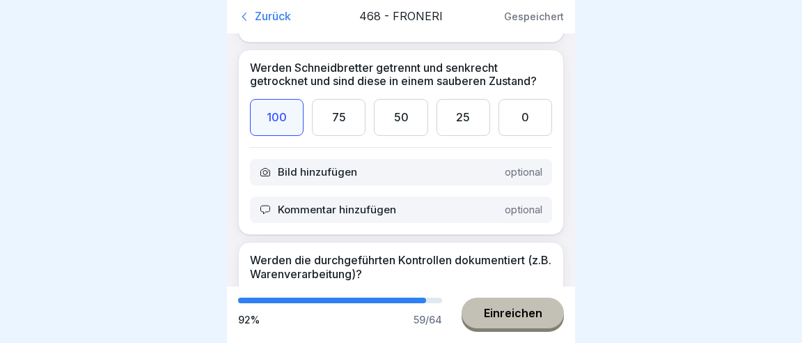
scroll to position [9645, 0]
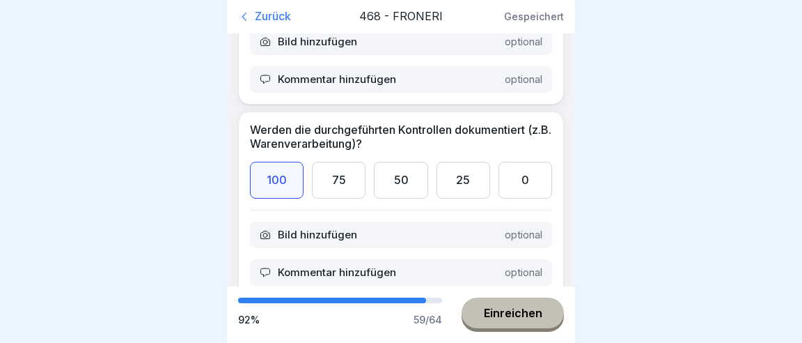
scroll to position [9840, 0]
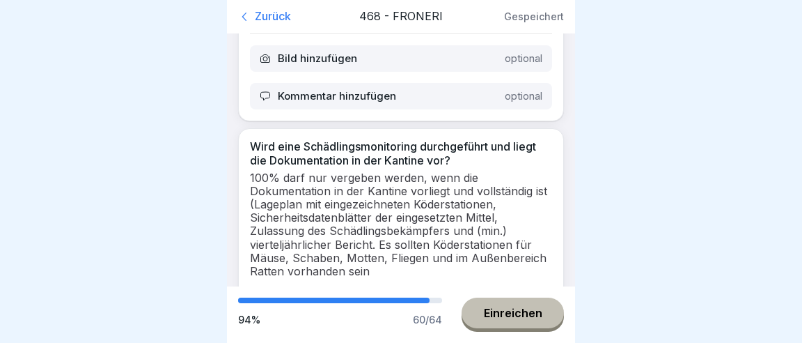
scroll to position [10078, 0]
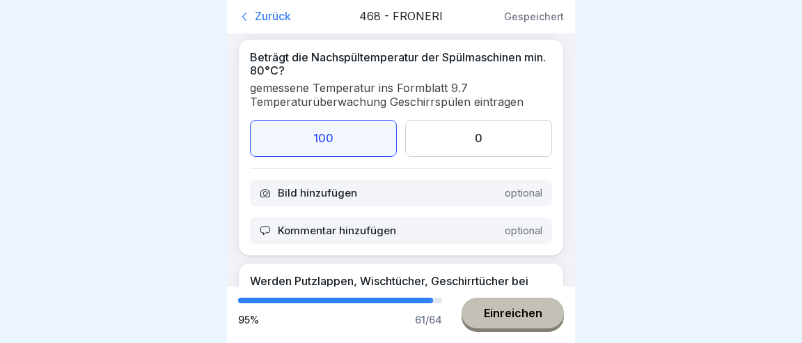
scroll to position [9035, 0]
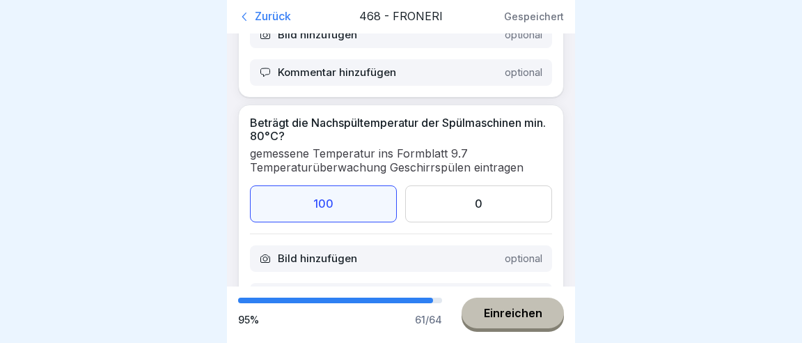
drag, startPoint x: 722, startPoint y: 134, endPoint x: 714, endPoint y: 133, distance: 8.4
click at [719, 134] on div at bounding box center [401, 171] width 802 height 343
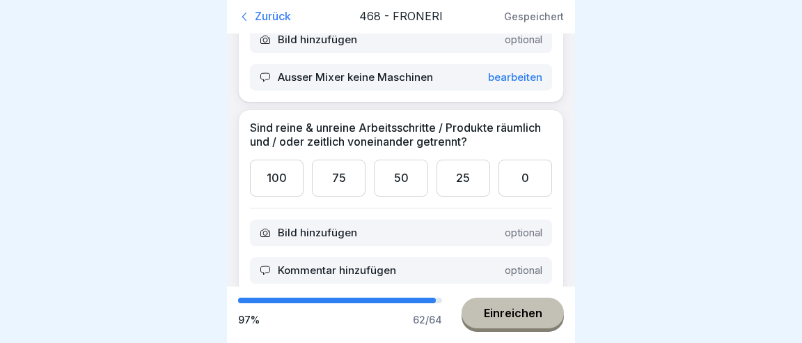
scroll to position [2909, 0]
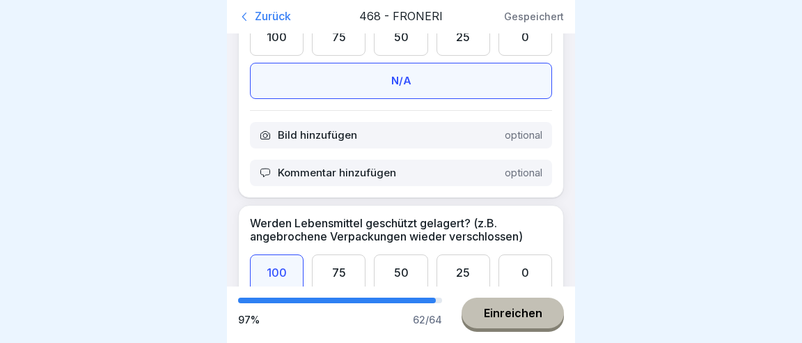
scroll to position [0, 0]
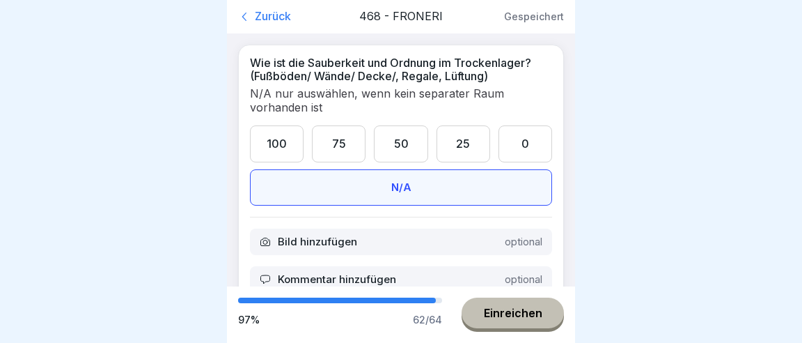
click at [526, 315] on div "Einreichen" at bounding box center [513, 312] width 58 height 13
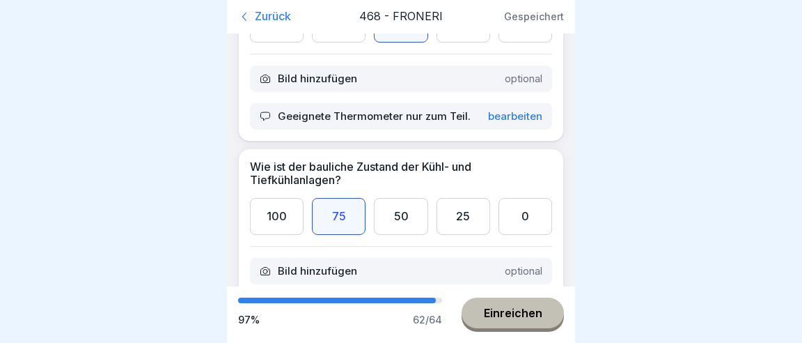
scroll to position [2541, 0]
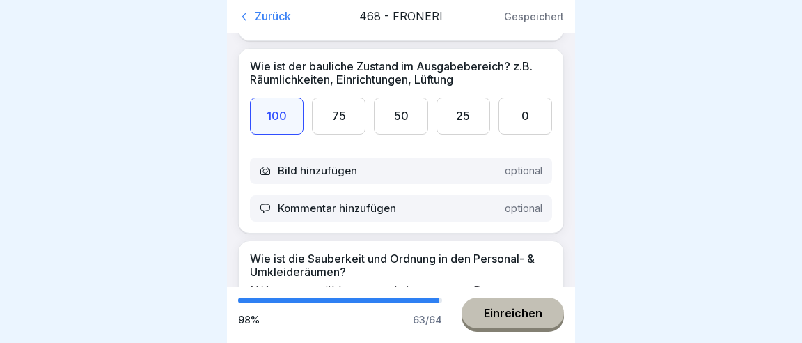
scroll to position [5734, 0]
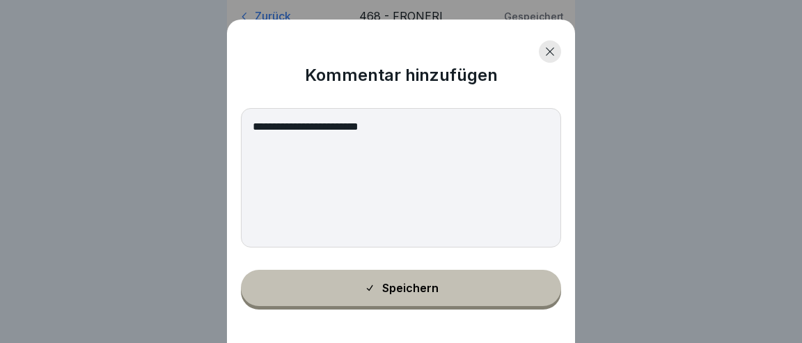
type textarea "**********"
click at [391, 292] on div "Speichern" at bounding box center [401, 287] width 75 height 13
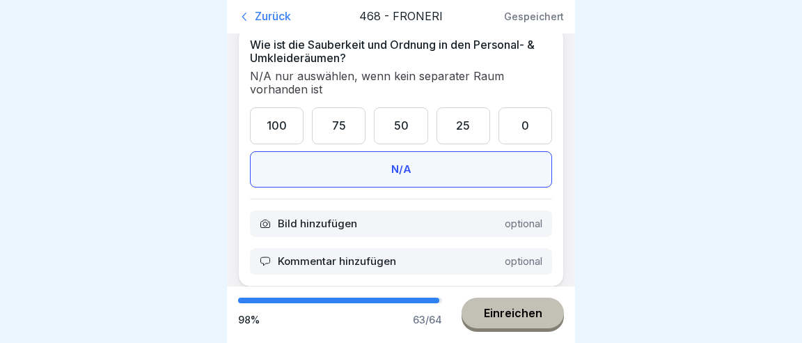
scroll to position [5930, 0]
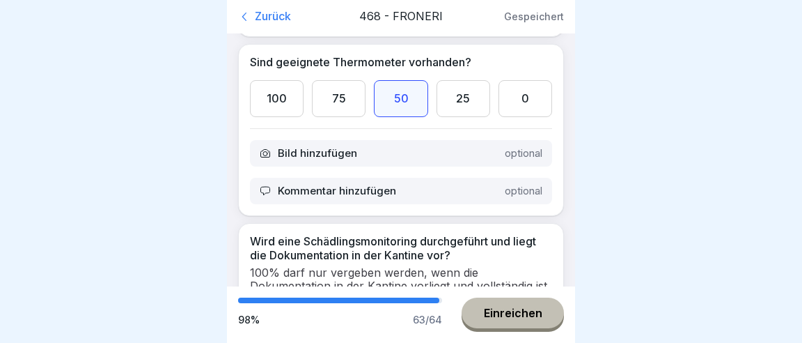
scroll to position [10115, 0]
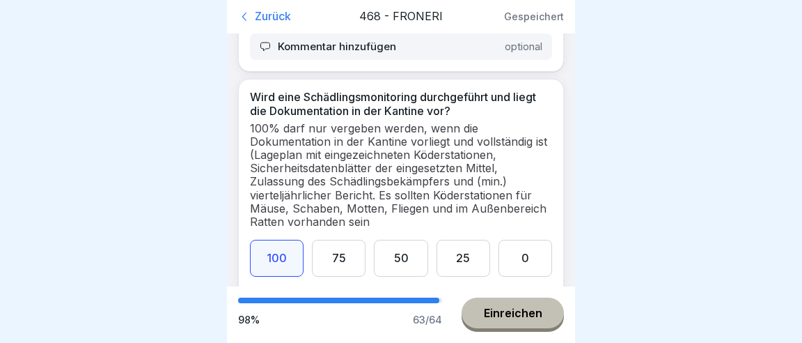
click at [501, 316] on div "Einreichen" at bounding box center [513, 312] width 58 height 13
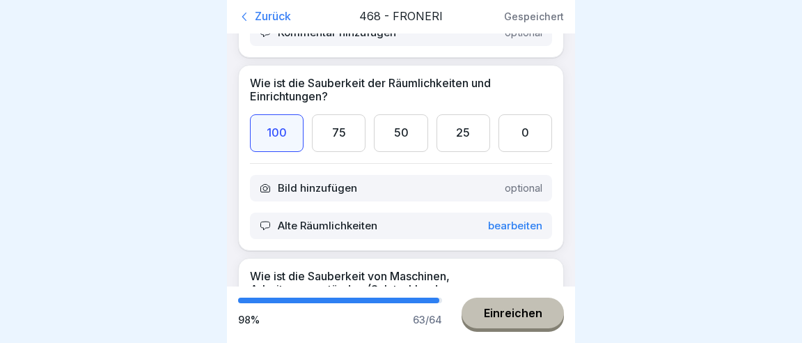
scroll to position [2946, 0]
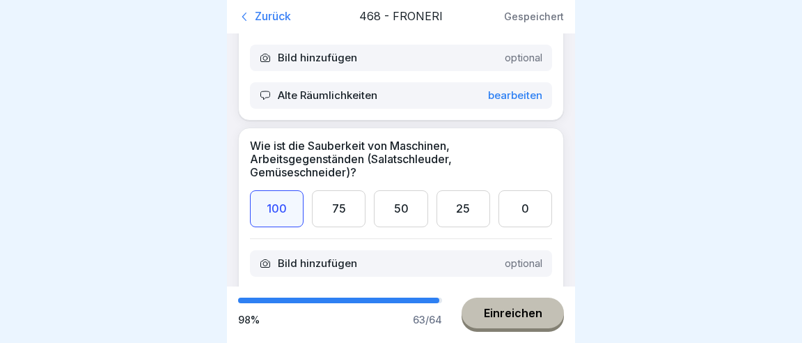
click at [510, 319] on div "Einreichen" at bounding box center [513, 312] width 58 height 13
